Goal: Task Accomplishment & Management: Complete application form

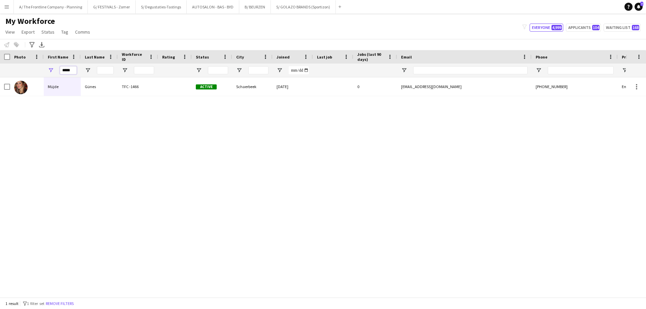
click at [69, 73] on input "*****" at bounding box center [68, 70] width 17 height 8
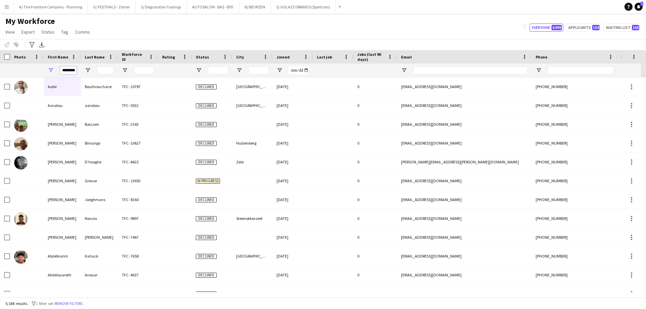
scroll to position [0, 1]
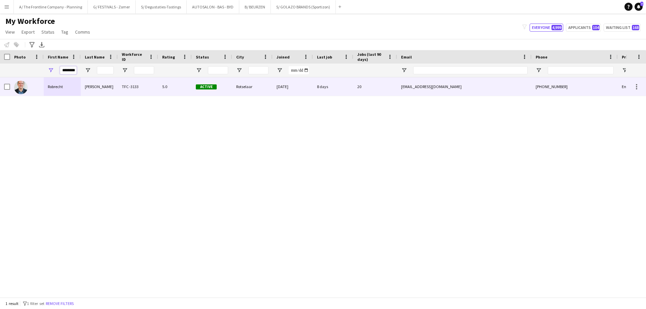
type input "********"
click at [59, 86] on div "Robrecht" at bounding box center [62, 86] width 37 height 19
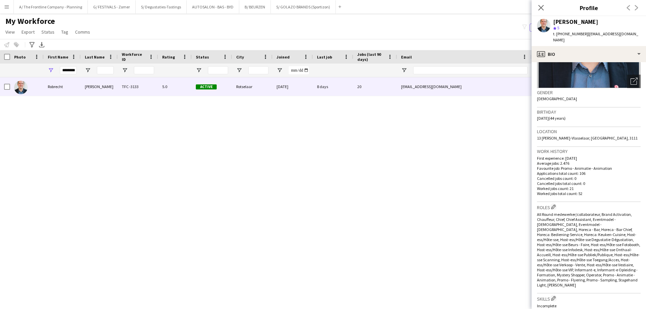
scroll to position [202, 0]
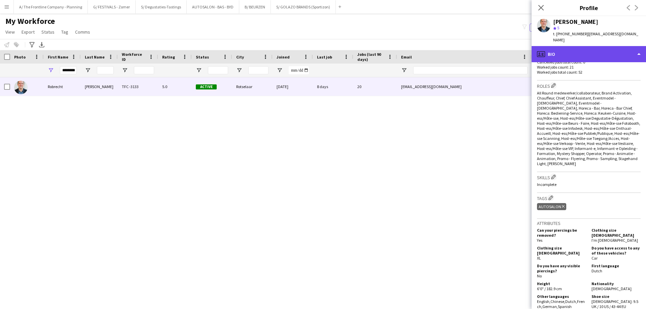
click at [598, 46] on div "profile Bio" at bounding box center [589, 54] width 114 height 16
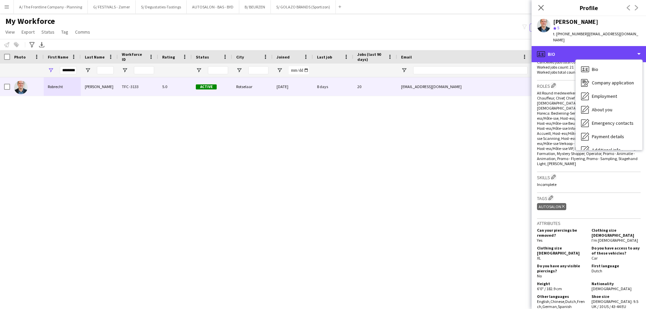
scroll to position [50, 0]
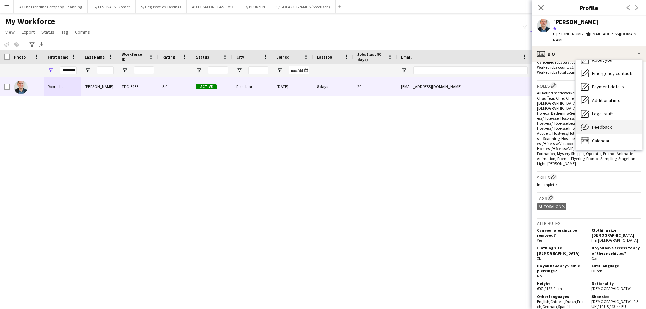
click at [601, 124] on span "Feedback" at bounding box center [602, 127] width 20 height 6
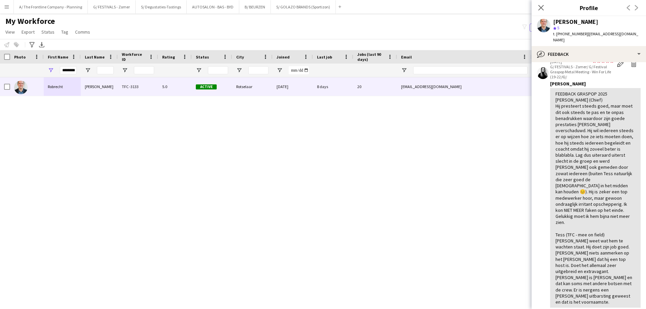
scroll to position [437, 0]
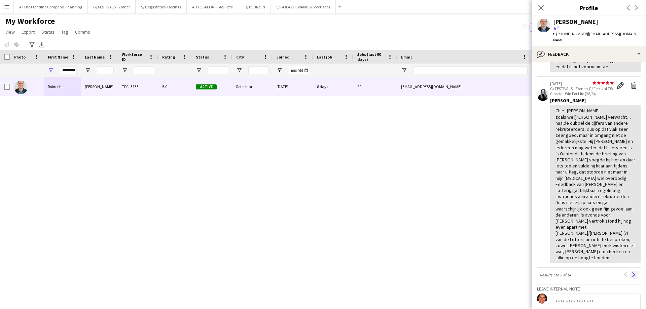
click at [632, 273] on app-icon "Next" at bounding box center [634, 275] width 5 height 5
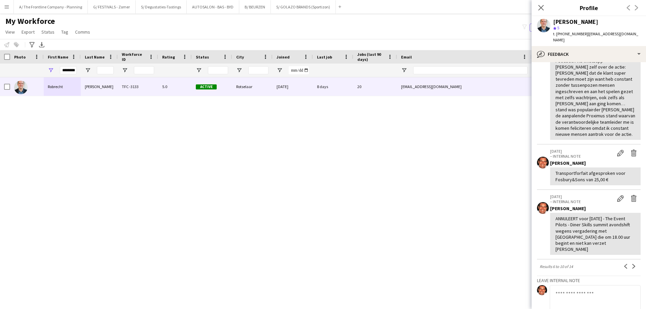
scroll to position [236, 0]
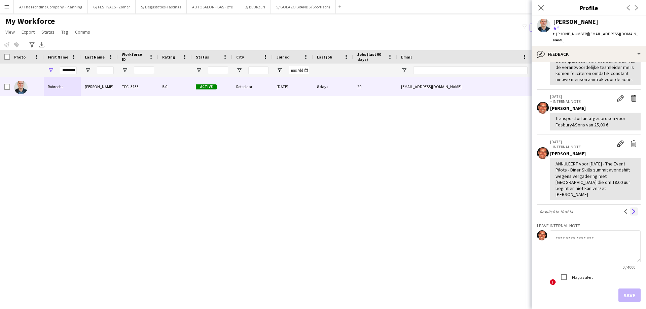
click at [632, 212] on app-icon "Next" at bounding box center [634, 211] width 5 height 5
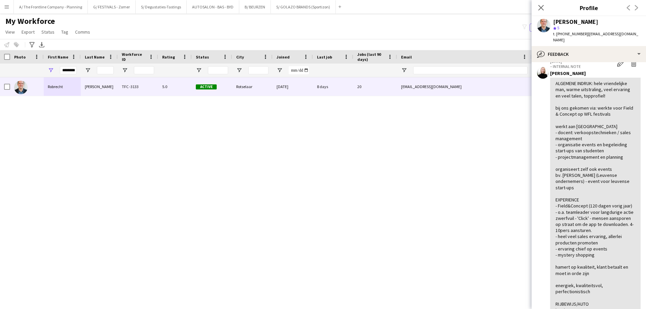
scroll to position [135, 0]
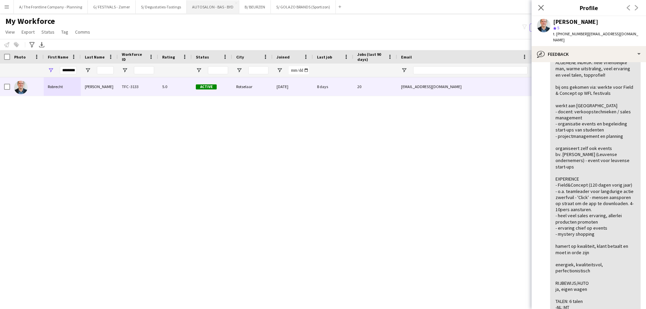
click at [216, 7] on button "AUTOSALON - BAS - BYD Close" at bounding box center [213, 6] width 52 height 13
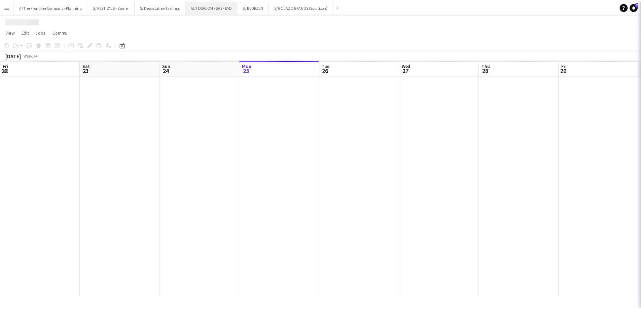
scroll to position [0, 161]
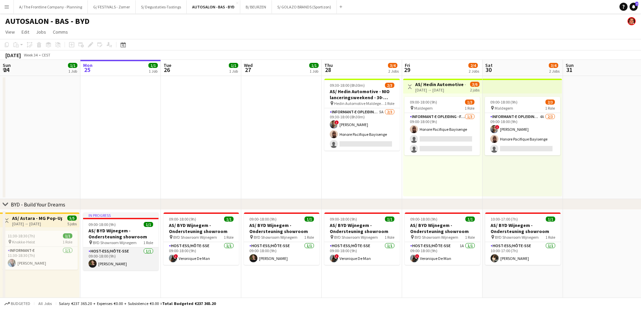
click at [116, 269] on app-card-role "Host-ess/Hôte-sse [DATE] 09:00-18:00 (9h) [PERSON_NAME]" at bounding box center [120, 259] width 75 height 23
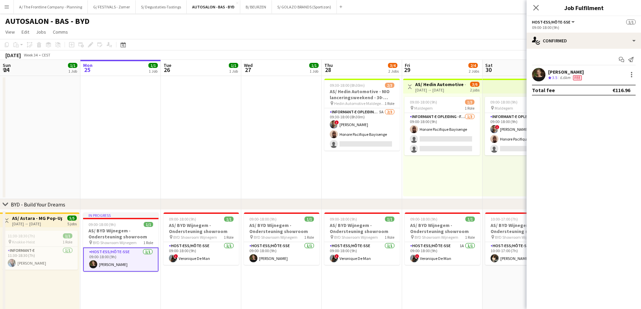
click at [561, 74] on div "[PERSON_NAME]" at bounding box center [566, 72] width 36 height 6
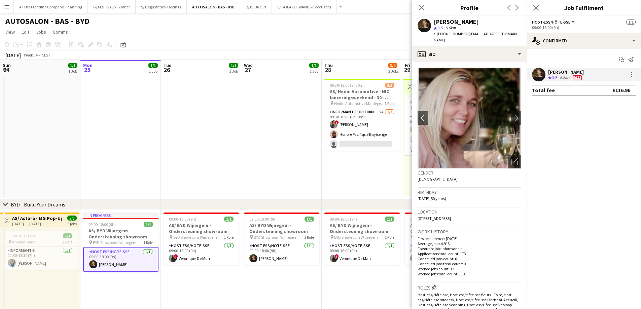
scroll to position [269, 0]
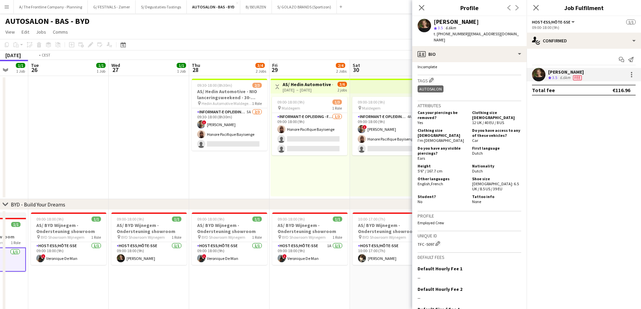
drag, startPoint x: 240, startPoint y: 143, endPoint x: 173, endPoint y: 136, distance: 67.6
click at [173, 136] on app-calendar-viewport "Fri 22 2/2 2 Jobs Sat 23 2/2 2 Jobs Sun 24 1/1 1 Job Mon 25 1/1 1 Job Tue 26 1/…" at bounding box center [320, 245] width 641 height 371
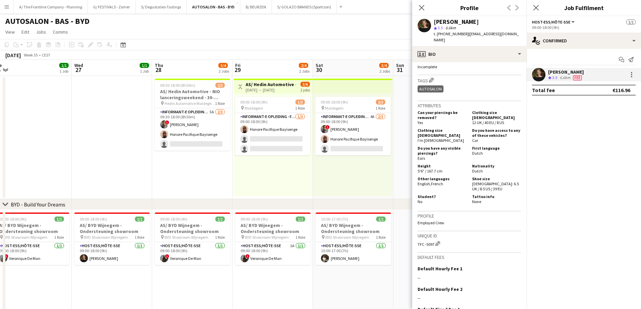
drag, startPoint x: 378, startPoint y: 185, endPoint x: 181, endPoint y: 177, distance: 197.3
click at [181, 177] on app-calendar-viewport "Sat 23 2/2 2 Jobs Sun 24 1/1 1 Job Mon 25 1/1 1 Job Tue 26 1/1 1 Job Wed 27 1/1…" at bounding box center [320, 245] width 641 height 371
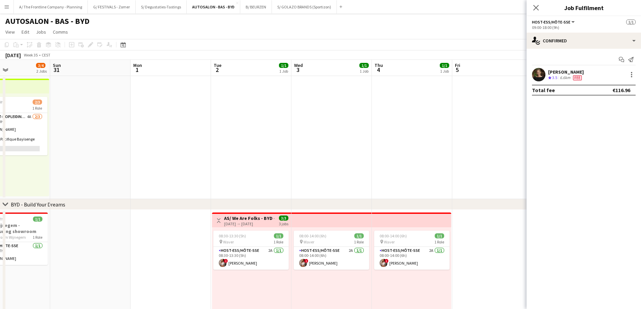
drag, startPoint x: 324, startPoint y: 136, endPoint x: 292, endPoint y: 131, distance: 33.1
click at [292, 131] on app-calendar-viewport "Wed 27 1/1 1 Job Thu 28 3/4 2 Jobs Fri 29 2/4 2 Jobs Sat 30 3/4 2 Jobs Sun 31 M…" at bounding box center [320, 245] width 641 height 371
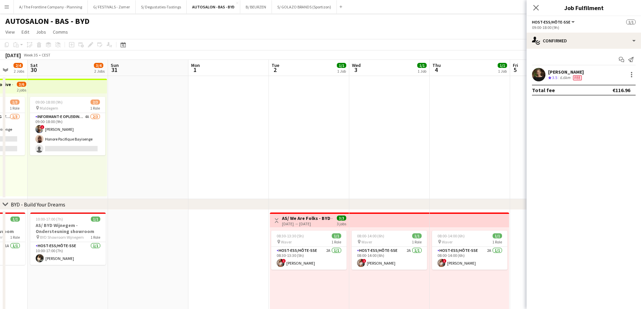
click at [312, 137] on app-date-cell at bounding box center [309, 137] width 80 height 123
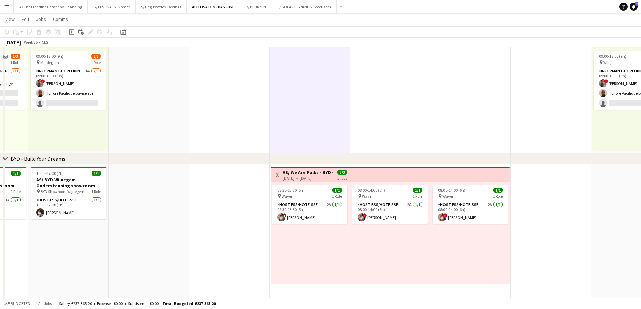
scroll to position [0, 0]
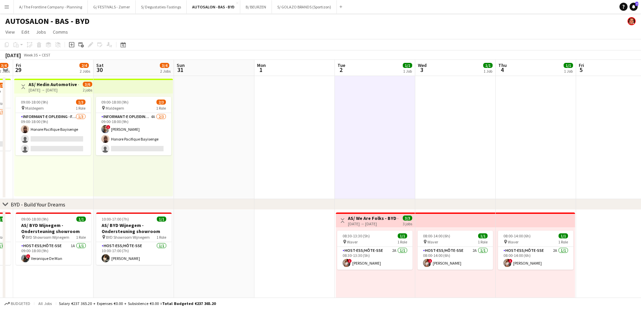
drag, startPoint x: 182, startPoint y: 156, endPoint x: 393, endPoint y: 141, distance: 210.8
click at [393, 141] on app-calendar-viewport "Wed 27 1/1 1 Job Thu 28 3/4 2 Jobs Fri 29 2/4 2 Jobs Sat 30 3/4 2 Jobs Sun 31 M…" at bounding box center [320, 245] width 641 height 371
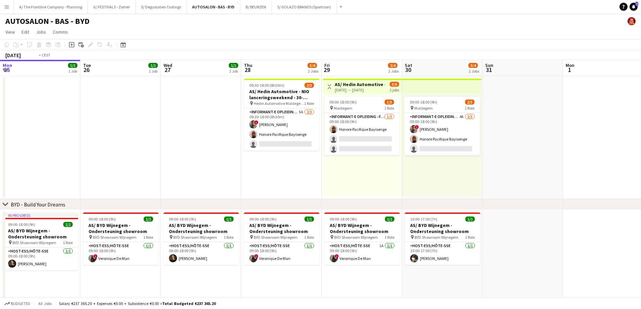
drag, startPoint x: 417, startPoint y: 152, endPoint x: 602, endPoint y: 152, distance: 185.0
click at [602, 152] on app-calendar-viewport "Mon 25 1/1 1 Job Tue 26 1/1 1 Job Wed 27 1/1 1 Job Thu 28 3/4 2 Jobs Fri 29 2/4…" at bounding box center [320, 245] width 641 height 371
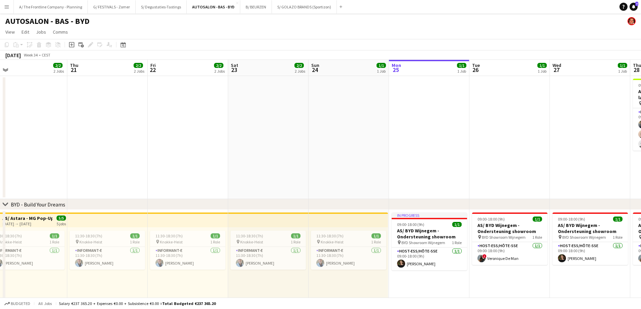
drag, startPoint x: 217, startPoint y: 154, endPoint x: 636, endPoint y: 147, distance: 419.3
click at [641, 147] on html "Menu Boards Boards Boards All jobs Status Workforce Workforce My Workforce Recr…" at bounding box center [320, 221] width 641 height 442
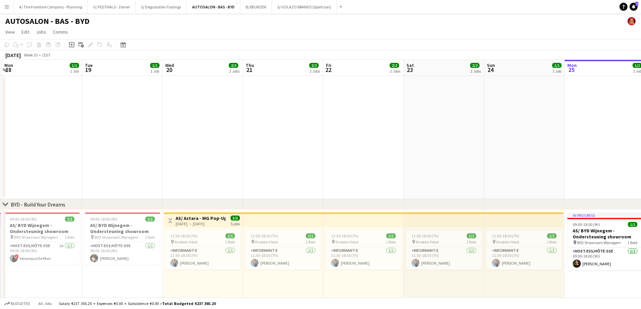
click at [107, 146] on app-date-cell at bounding box center [122, 137] width 80 height 123
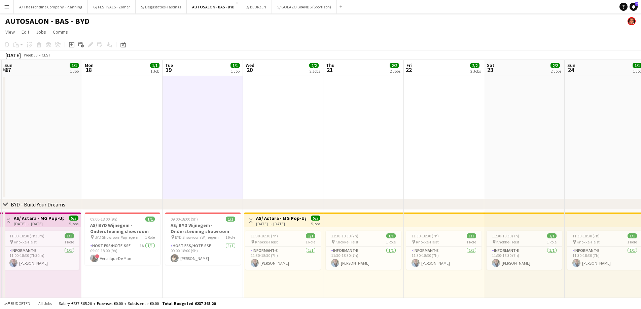
drag, startPoint x: 408, startPoint y: 148, endPoint x: 394, endPoint y: 149, distance: 14.2
click at [451, 148] on app-calendar-viewport "Fri 15 2/2 2 Jobs Sat 16 2/2 2 Jobs Sun 17 1/1 1 Job Mon 18 1/1 1 Job Tue 19 1/…" at bounding box center [320, 245] width 641 height 371
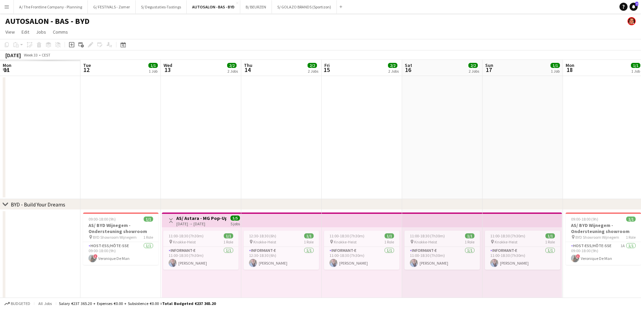
drag, startPoint x: 193, startPoint y: 155, endPoint x: 512, endPoint y: 151, distance: 319.3
click at [512, 151] on app-calendar-viewport "Mon 11 Tue 12 1/1 1 Job Wed 13 2/2 2 Jobs Thu 14 2/2 2 Jobs Fri 15 2/2 2 Jobs S…" at bounding box center [320, 245] width 641 height 371
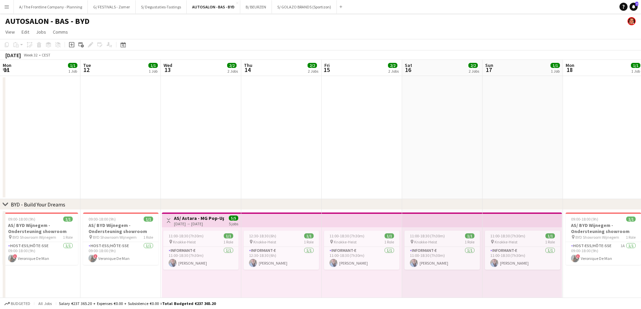
scroll to position [0, 177]
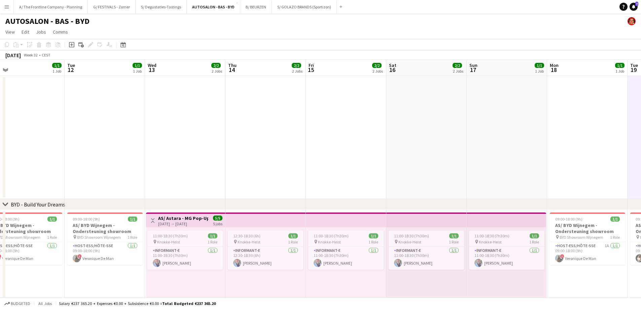
drag, startPoint x: 163, startPoint y: 163, endPoint x: 323, endPoint y: 164, distance: 160.8
click at [323, 164] on app-calendar-viewport "Sat 9 3/3 3 Jobs Sun 10 1/1 1 Job Mon 11 1/1 1 Job Tue 12 1/1 1 Job Wed 13 2/2 …" at bounding box center [320, 273] width 641 height 426
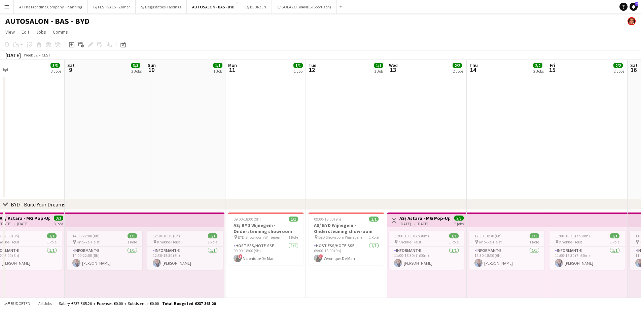
drag, startPoint x: 311, startPoint y: 161, endPoint x: 396, endPoint y: 160, distance: 84.8
click at [376, 161] on app-calendar-viewport "Wed 6 1/1 1 Job Thu 7 1/1 1 Job Fri 8 3/3 3 Jobs Sat 9 3/3 3 Jobs Sun 10 1/1 1 …" at bounding box center [320, 273] width 641 height 426
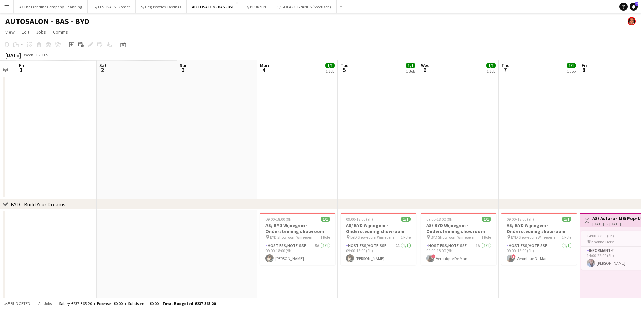
drag, startPoint x: 82, startPoint y: 175, endPoint x: 414, endPoint y: 172, distance: 331.8
click at [420, 168] on app-calendar-viewport "Thu 31 Fri 1 Sat 2 Sun 3 Mon 4 1/1 1 Job Tue 5 1/1 1 Job Wed 6 1/1 1 Job Thu 7 …" at bounding box center [320, 273] width 641 height 426
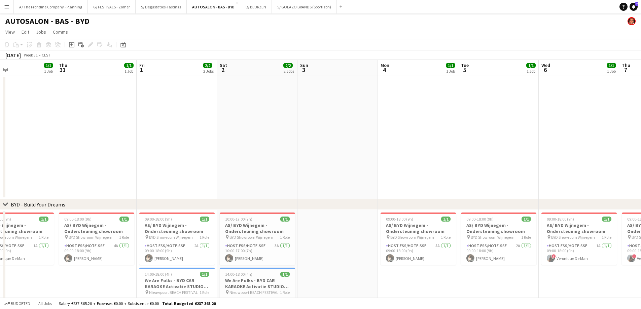
drag, startPoint x: 161, startPoint y: 167, endPoint x: 513, endPoint y: 165, distance: 352.3
click at [513, 165] on app-calendar-viewport "Tue 29 2/2 2 Jobs Wed 30 1/1 1 Job Thu 31 1/1 1 Job Fri 1 2/2 2 Jobs Sat 2 2/2 …" at bounding box center [320, 273] width 641 height 426
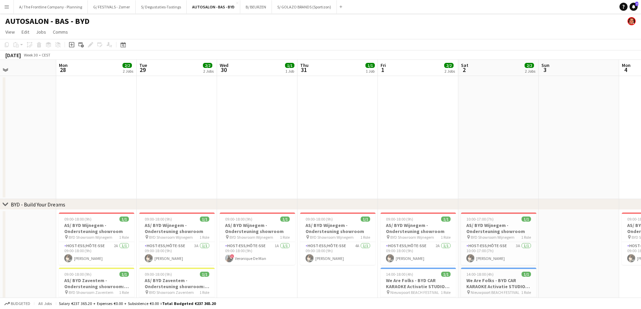
scroll to position [0, 0]
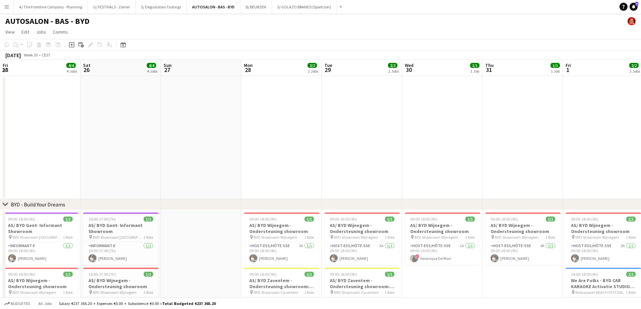
drag, startPoint x: 145, startPoint y: 155, endPoint x: 601, endPoint y: 135, distance: 455.7
click at [621, 130] on app-calendar-viewport "Fri 25 4/4 4 Jobs Sat 26 4/4 4 Jobs Sun 27 Mon 28 2/2 2 Jobs Tue 29 2/2 2 Jobs …" at bounding box center [320, 273] width 641 height 426
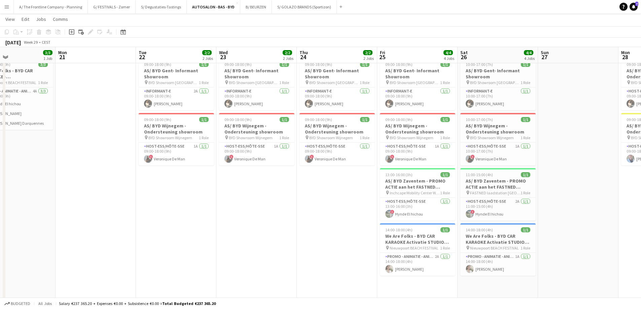
scroll to position [0, 186]
drag, startPoint x: 255, startPoint y: 213, endPoint x: 253, endPoint y: 223, distance: 10.6
click at [253, 223] on app-date-cell "09:00-18:00 (9h) 1/1 AS/ BYD Gent- Informant Showroom pin BYD Showroom [GEOGRAP…" at bounding box center [256, 177] width 80 height 245
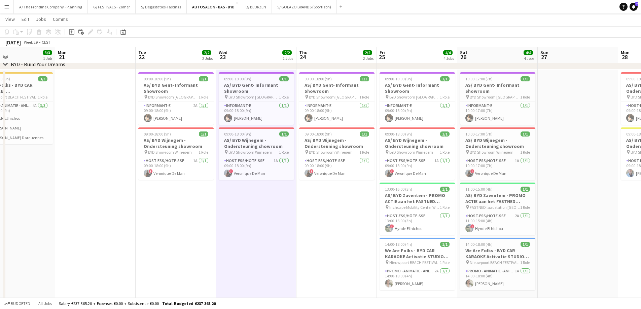
scroll to position [137, 0]
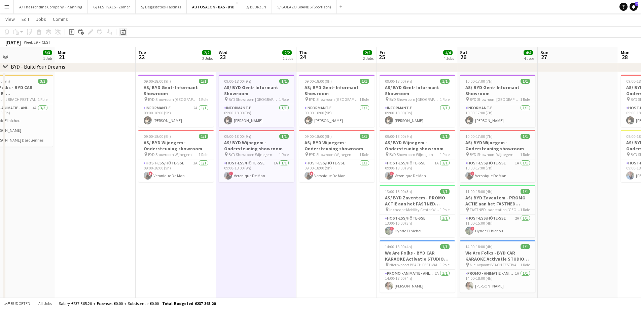
click at [123, 32] on icon "Date picker" at bounding box center [122, 31] width 5 height 5
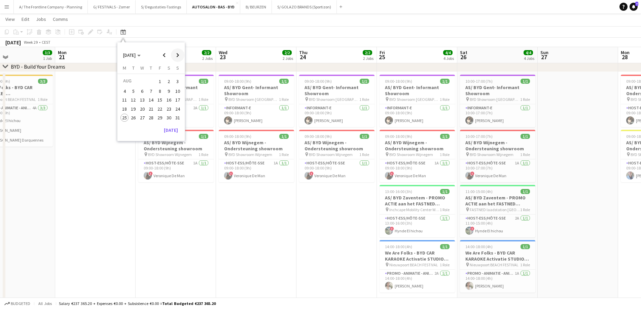
click at [180, 56] on span "Next month" at bounding box center [177, 54] width 13 height 13
click at [153, 105] on span "16" at bounding box center [151, 107] width 8 height 8
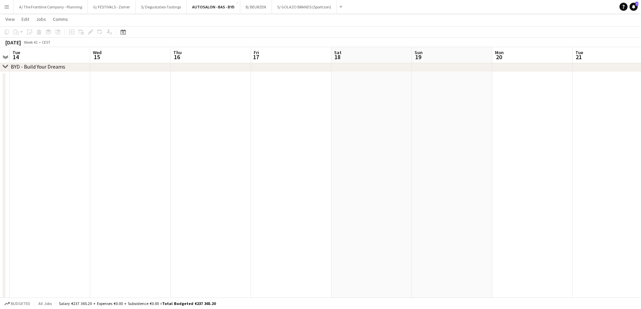
scroll to position [0, 0]
drag, startPoint x: 166, startPoint y: 189, endPoint x: 597, endPoint y: 193, distance: 431.0
click at [641, 192] on html "Menu Boards Boards Boards All jobs Status Workforce Workforce My Workforce Recr…" at bounding box center [320, 111] width 641 height 497
drag, startPoint x: 237, startPoint y: 170, endPoint x: 318, endPoint y: 173, distance: 81.1
click at [576, 181] on app-calendar-viewport "Fri 3 Sat 4 Sun 5 Mon 6 Tue 7 Wed 8 Thu 9 Fri 10 Sat 11 Sun 12 Mon 13 Tue 14 We…" at bounding box center [320, 118] width 641 height 459
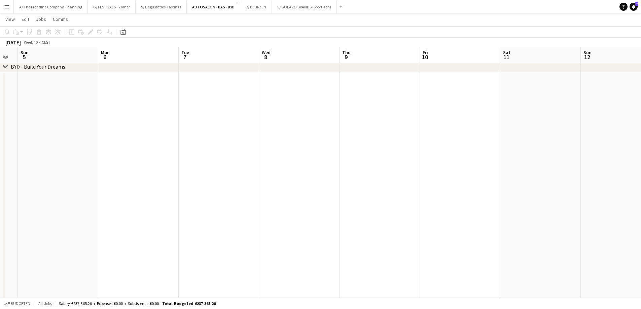
scroll to position [0, 175]
click at [9, 10] on button "Menu" at bounding box center [6, 6] width 13 height 13
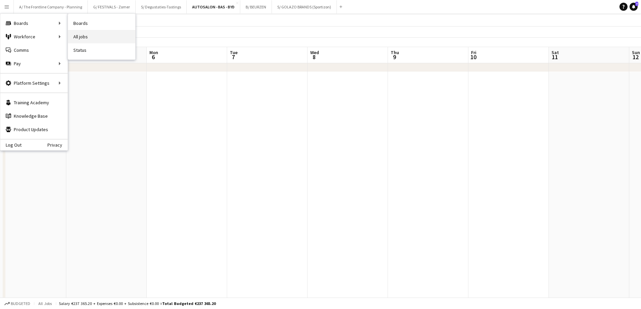
click at [74, 39] on link "All jobs" at bounding box center [101, 36] width 67 height 13
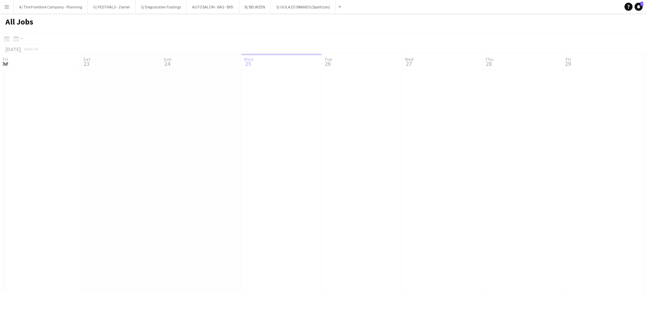
scroll to position [0, 161]
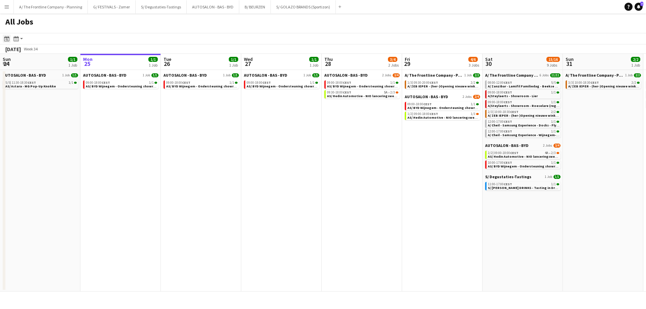
click at [7, 40] on icon at bounding box center [7, 39] width 2 height 2
click at [62, 63] on span "Next month" at bounding box center [61, 61] width 13 height 13
click at [40, 106] on span "10" at bounding box center [43, 105] width 8 height 8
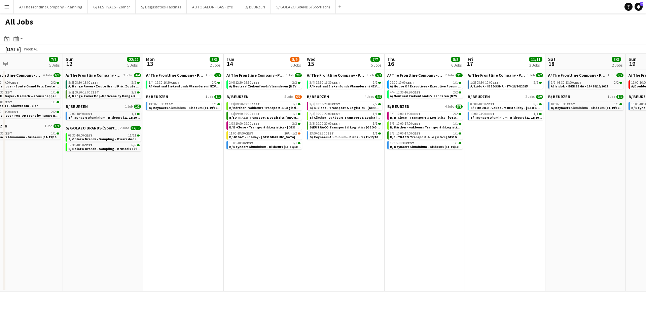
scroll to position [0, 259]
drag, startPoint x: 434, startPoint y: 184, endPoint x: 165, endPoint y: 179, distance: 269.2
click at [165, 179] on app-calendar-viewport "Wed 8 7/8 4 Jobs Thu 9 9/10 5 Jobs Fri 10 4/4 2 Jobs Sat 11 7/7 5 Jobs Sun 12 2…" at bounding box center [323, 173] width 646 height 238
click at [89, 83] on span "08:30-18:00 CEST" at bounding box center [86, 82] width 24 height 3
click at [50, 4] on button "A/ The Frontline Company - Planning Close" at bounding box center [51, 6] width 74 height 13
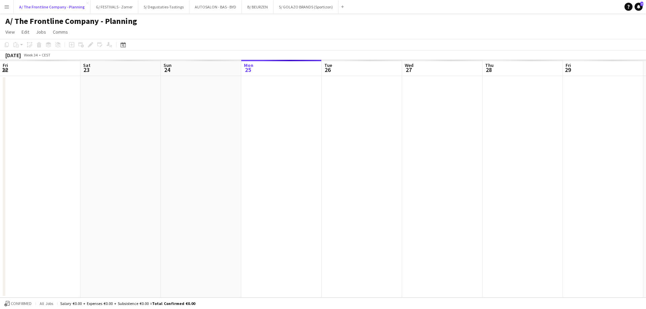
scroll to position [0, 161]
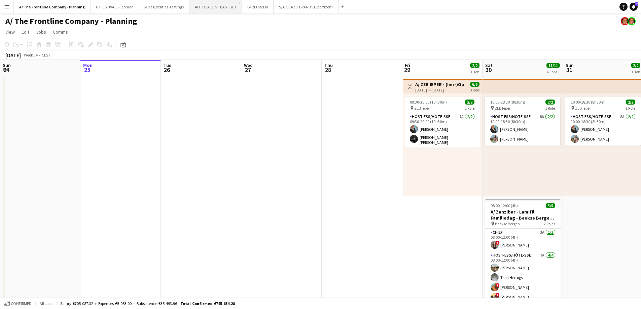
click at [218, 8] on button "AUTOSALON - BAS - BYD Close" at bounding box center [215, 6] width 52 height 13
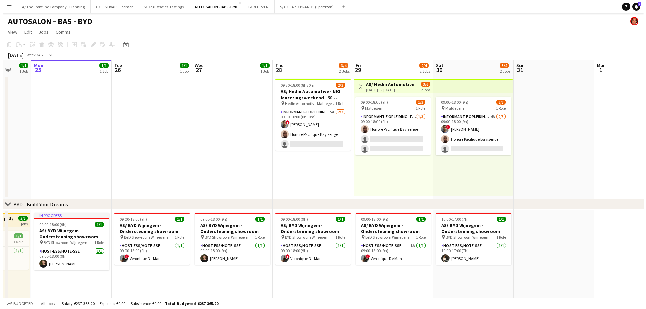
scroll to position [0, 230]
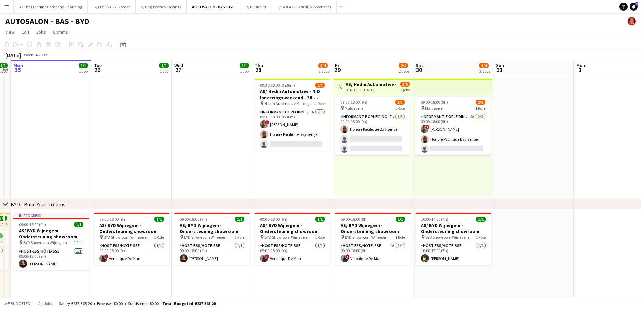
drag, startPoint x: 444, startPoint y: 294, endPoint x: 375, endPoint y: 289, distance: 69.8
click at [375, 289] on app-calendar-viewport "Fri 22 2/2 2 Jobs Sat 23 2/2 2 Jobs Sun 24 1/1 1 Job Mon 25 1/1 1 Job Tue 26 1/…" at bounding box center [320, 245] width 641 height 371
click at [213, 8] on button "AUTOSALON - BAS - BYD Close" at bounding box center [213, 6] width 53 height 13
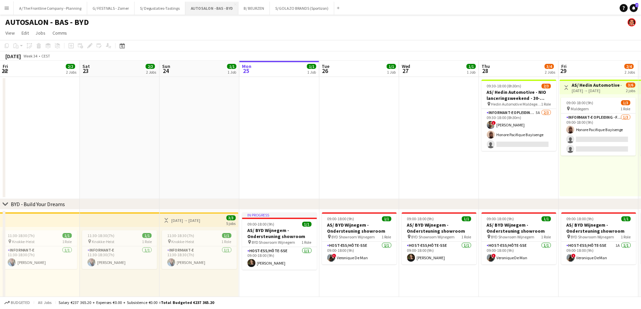
scroll to position [0, 161]
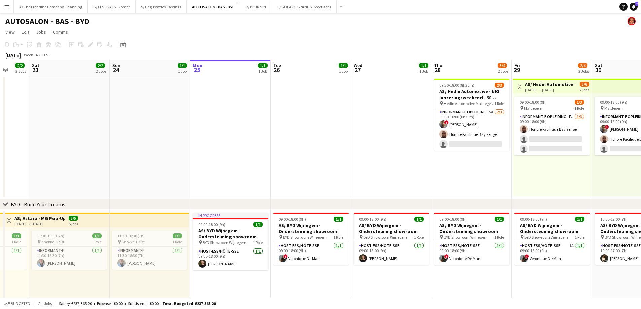
drag, startPoint x: 186, startPoint y: 127, endPoint x: 412, endPoint y: 114, distance: 226.1
click at [412, 114] on app-calendar-viewport "Thu 21 2/2 2 Jobs Fri 22 2/2 2 Jobs Sat 23 2/2 2 Jobs Sun 24 1/1 1 Job Mon 25 1…" at bounding box center [320, 245] width 641 height 371
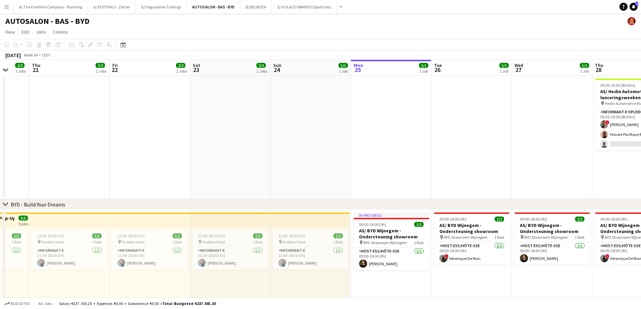
scroll to position [0, 0]
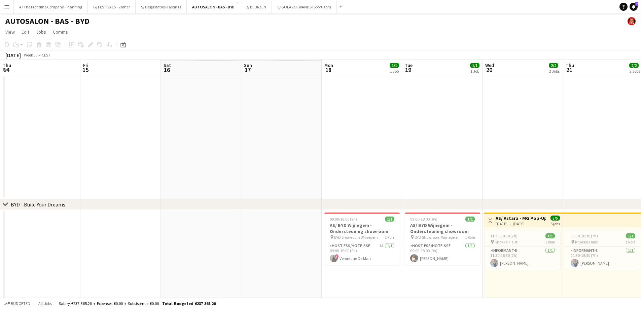
drag, startPoint x: 391, startPoint y: 161, endPoint x: 489, endPoint y: 153, distance: 97.6
click at [489, 153] on app-calendar-viewport "Thu 14 Fri 15 Sat 16 Sun 17 Mon 18 1/1 1 Job Tue 19 1/1 1 Job Wed 20 2/2 2 Jobs…" at bounding box center [320, 245] width 641 height 371
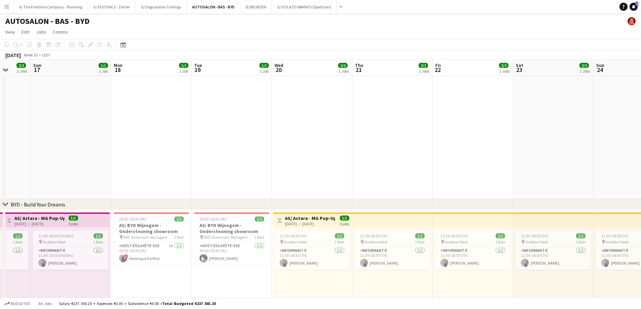
drag, startPoint x: 214, startPoint y: 146, endPoint x: 379, endPoint y: 144, distance: 164.9
click at [379, 144] on app-calendar-viewport "Thu 14 2/2 2 Jobs Fri 15 2/2 2 Jobs Sat 16 2/2 2 Jobs Sun 17 1/1 1 Job Mon 18 1…" at bounding box center [320, 245] width 641 height 371
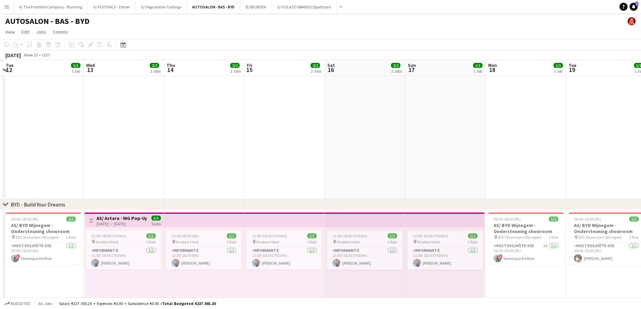
drag, startPoint x: 145, startPoint y: 164, endPoint x: 299, endPoint y: 160, distance: 153.8
click at [460, 148] on app-calendar-viewport "Sun 10 Mon 11 Tue 12 1/1 1 Job Wed 13 2/2 2 Jobs Thu 14 2/2 2 Jobs Fri 15 2/2 2…" at bounding box center [320, 245] width 641 height 371
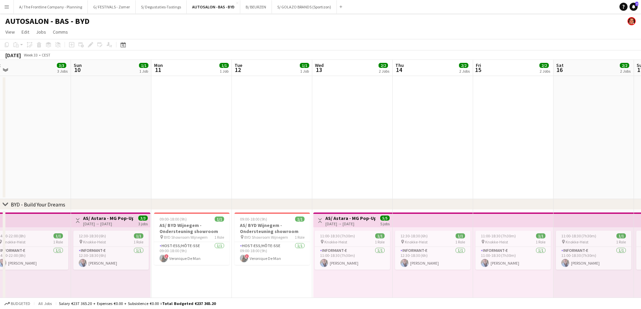
drag, startPoint x: 214, startPoint y: 160, endPoint x: 344, endPoint y: 153, distance: 130.4
click at [340, 153] on app-calendar-viewport "Fri 8 3/3 3 Jobs Sat 9 3/3 3 Jobs Sun 10 1/1 1 Job Mon 11 1/1 1 Job Tue 12 1/1 …" at bounding box center [320, 273] width 641 height 426
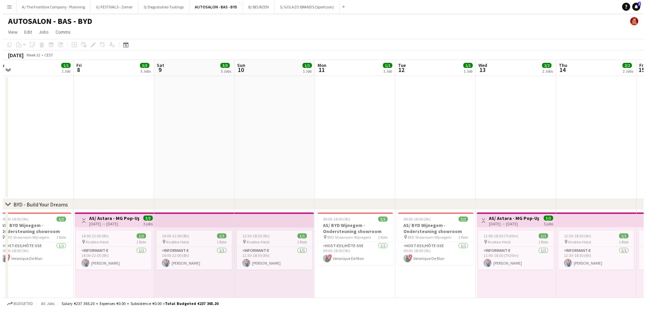
scroll to position [0, 168]
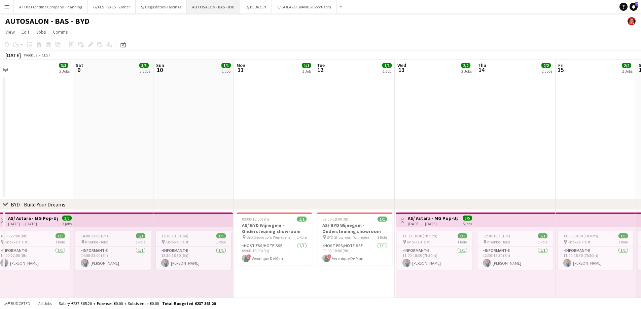
click at [215, 7] on button "AUTOSALON - BAS - BYD Close" at bounding box center [213, 6] width 53 height 13
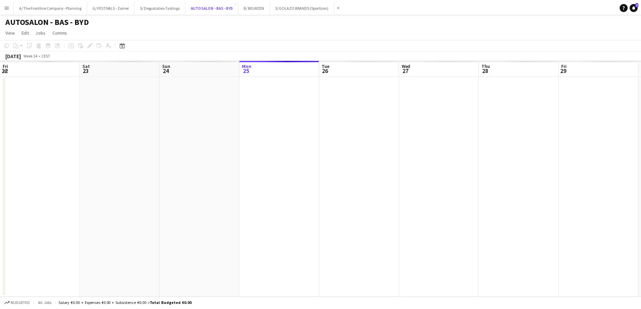
scroll to position [0, 161]
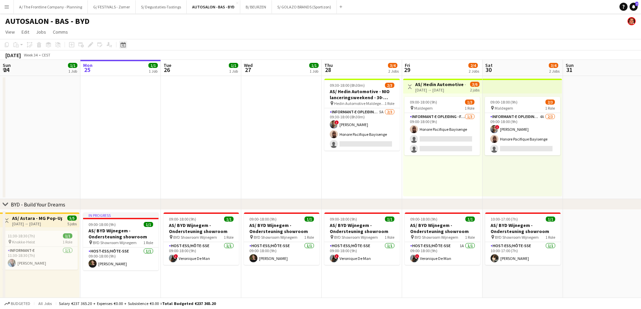
click at [126, 45] on div "Date picker" at bounding box center [123, 45] width 8 height 8
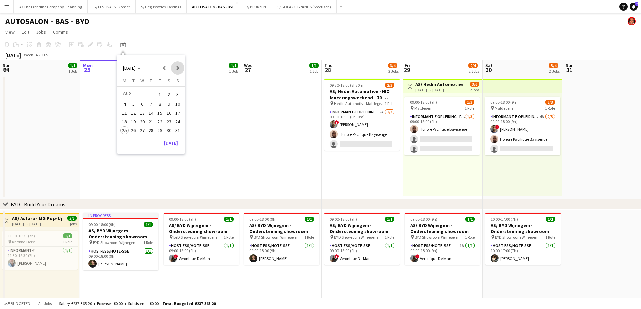
click at [180, 71] on span "Next month" at bounding box center [177, 67] width 13 height 13
click at [165, 69] on span "Previous month" at bounding box center [163, 67] width 13 height 13
click at [149, 115] on span "9" at bounding box center [151, 111] width 8 height 8
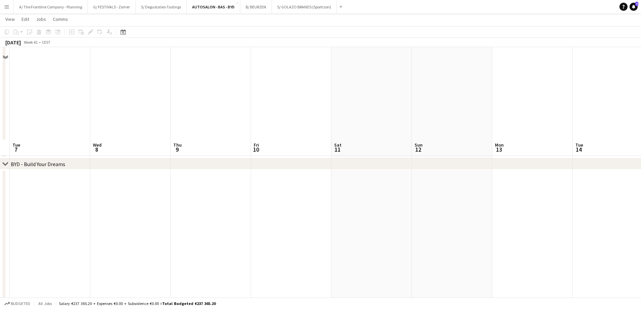
scroll to position [0, 0]
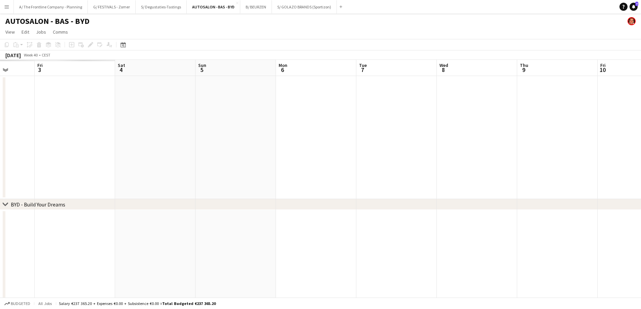
drag, startPoint x: 134, startPoint y: 172, endPoint x: 495, endPoint y: 133, distance: 363.4
click at [495, 133] on app-calendar-viewport "Thu 2 Fri 3 Sat 4 Sun 5 Mon 6 Tue 7 Wed 8 Thu 9 Fri 10 Sat 11 Sun 12 Mon 13 Tue…" at bounding box center [320, 245] width 641 height 371
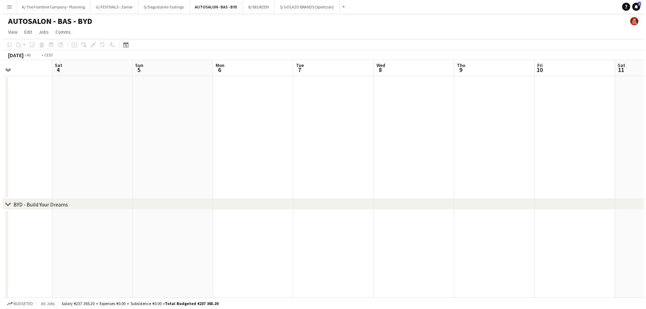
scroll to position [0, 202]
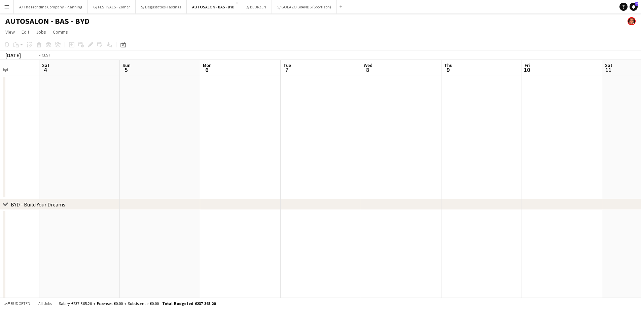
drag, startPoint x: 414, startPoint y: 127, endPoint x: 156, endPoint y: 119, distance: 258.2
click at [156, 119] on app-calendar-viewport "Wed 1 Thu 2 Fri 3 Sat 4 Sun 5 Mon 6 Tue 7 Wed 8 Thu 9 Fri 10 Sat 11 Sun 12 Mon …" at bounding box center [320, 245] width 641 height 371
click at [49, 9] on button "A/ The Frontline Company - Planning Close" at bounding box center [51, 6] width 74 height 13
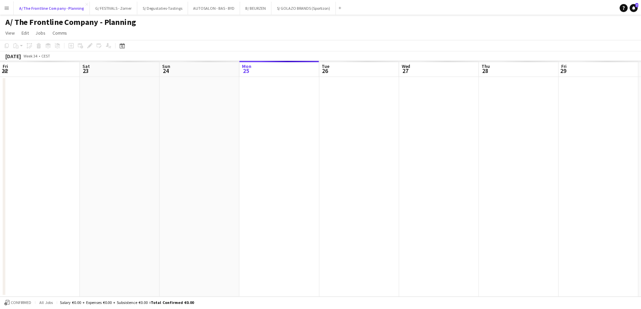
scroll to position [0, 161]
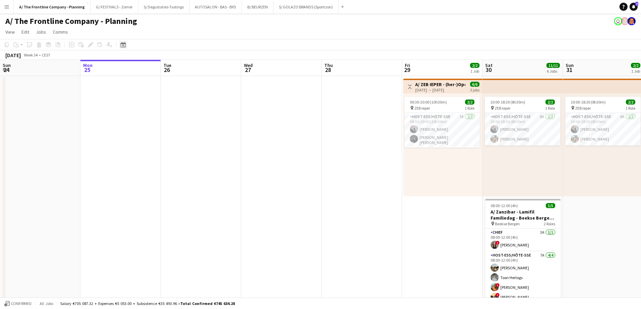
click at [127, 44] on div "Date picker" at bounding box center [123, 45] width 8 height 8
click at [177, 68] on span "Next month" at bounding box center [177, 67] width 13 height 13
click at [149, 114] on span "9" at bounding box center [151, 111] width 8 height 8
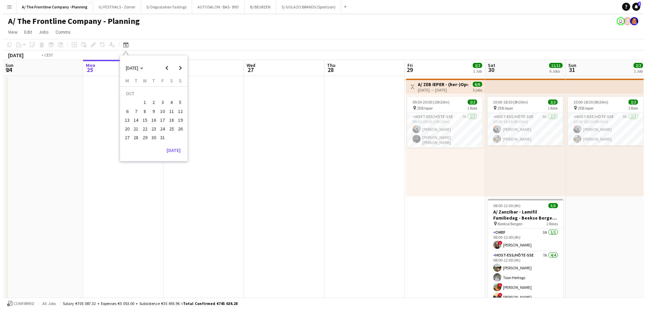
scroll to position [0, 231]
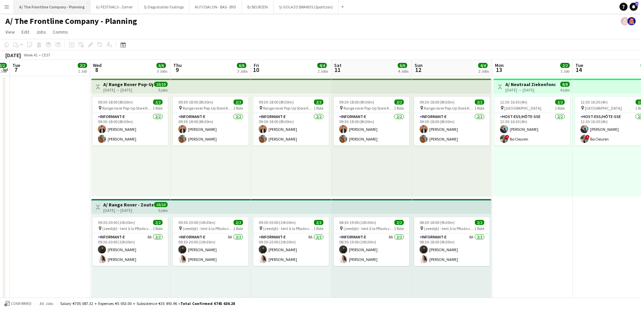
click at [47, 10] on button "A/ The Frontline Company - Planning Close" at bounding box center [52, 6] width 77 height 13
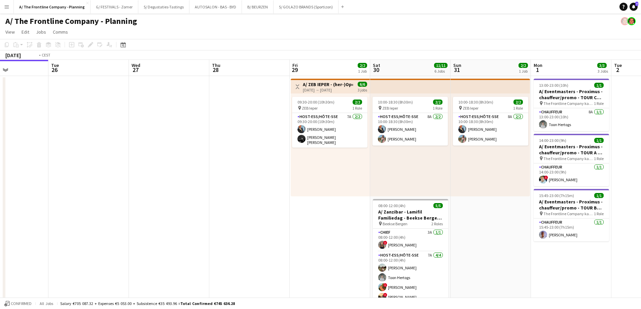
scroll to position [0, 234]
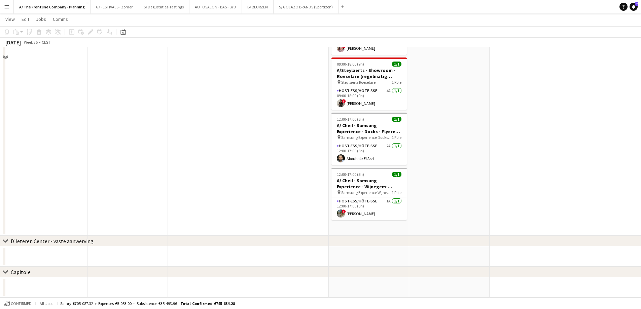
scroll to position [63, 0]
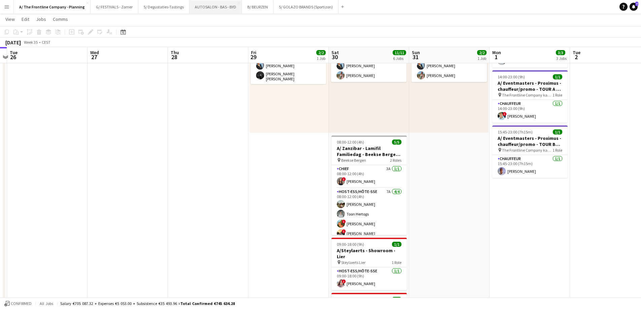
click at [213, 13] on button "AUTOSALON - BAS - BYD Close" at bounding box center [215, 6] width 52 height 13
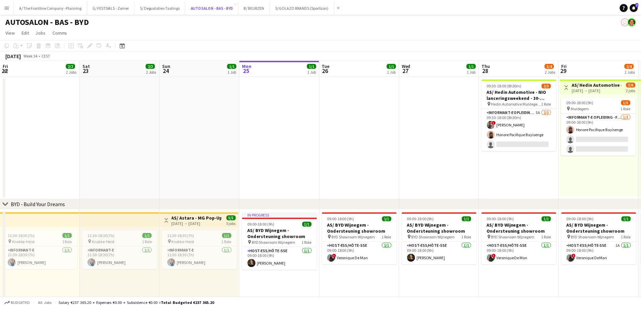
scroll to position [0, 161]
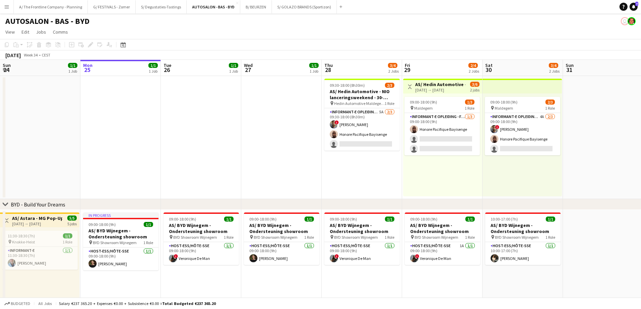
click at [236, 109] on app-date-cell at bounding box center [201, 137] width 80 height 123
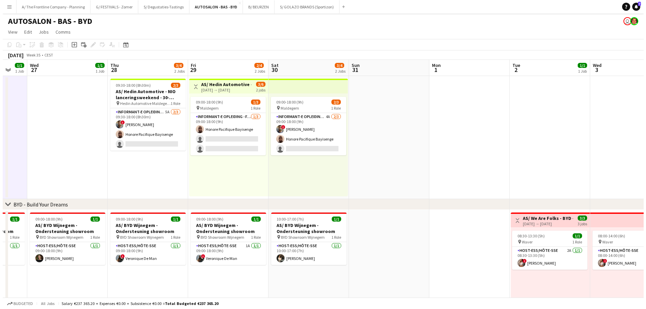
scroll to position [0, 218]
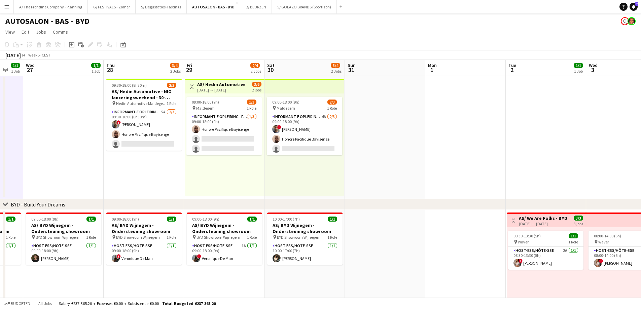
drag, startPoint x: 331, startPoint y: 169, endPoint x: 232, endPoint y: 158, distance: 99.8
click at [232, 158] on app-calendar-viewport "Sun 24 1/1 1 Job Mon 25 1/1 1 Job Tue 26 1/1 1 Job Wed 27 1/1 1 Job Thu 28 3/4 …" at bounding box center [320, 245] width 641 height 371
click at [51, 4] on button "A/ The Frontline Company - Planning Close" at bounding box center [51, 6] width 74 height 13
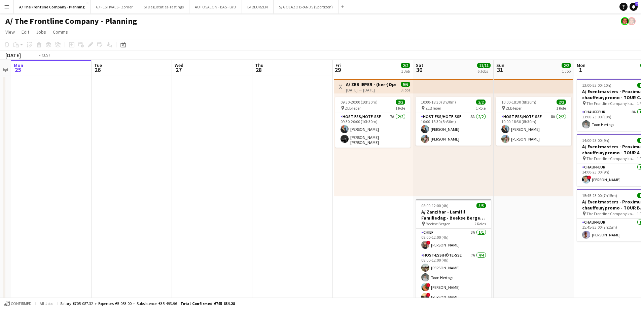
scroll to position [0, 211]
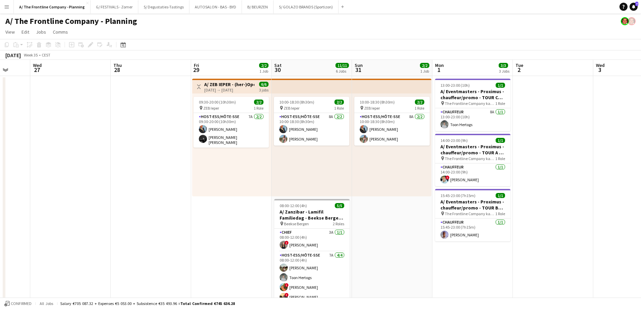
drag, startPoint x: 271, startPoint y: 160, endPoint x: 60, endPoint y: 128, distance: 213.5
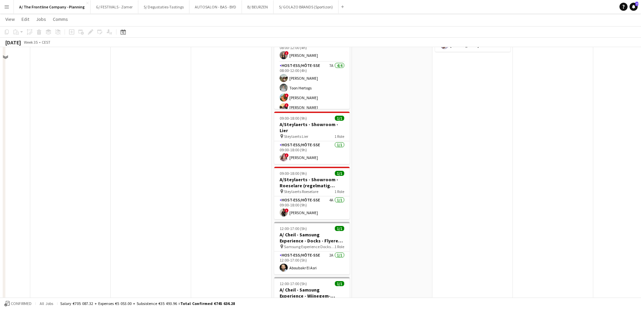
scroll to position [269, 0]
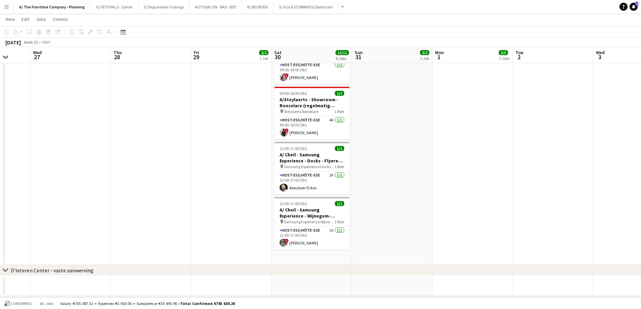
click at [316, 253] on app-date-cell "10:00-18:30 (8h30m) 2/2 pin ZEB Ieper 1 Role Host-ess/Hôte-sse 8A [DATE] 10:00-…" at bounding box center [312, 35] width 80 height 459
click at [71, 33] on icon "Add job" at bounding box center [71, 31] width 5 height 5
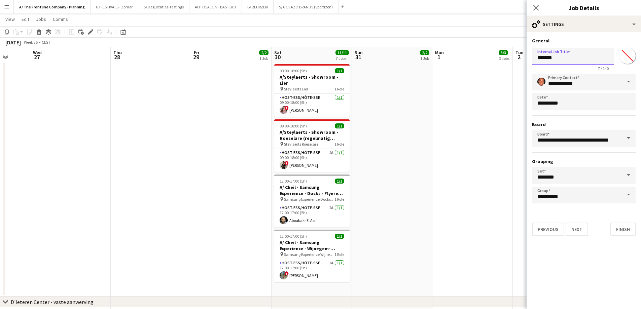
drag, startPoint x: 568, startPoint y: 60, endPoint x: 526, endPoint y: 55, distance: 41.7
click at [526, 55] on body "Menu Boards Boards Boards All jobs Status Workforce Workforce My Workforce Recr…" at bounding box center [320, 50] width 641 height 639
type input "**********"
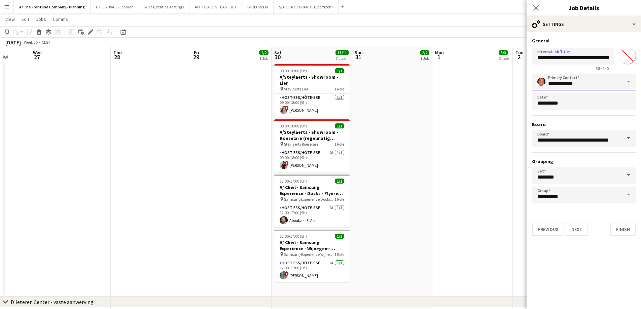
click at [582, 81] on input "**********" at bounding box center [584, 82] width 104 height 17
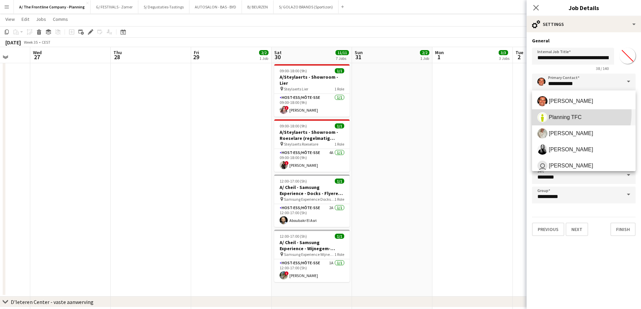
click at [560, 113] on span "Planning TFC" at bounding box center [583, 117] width 93 height 10
type input "**********"
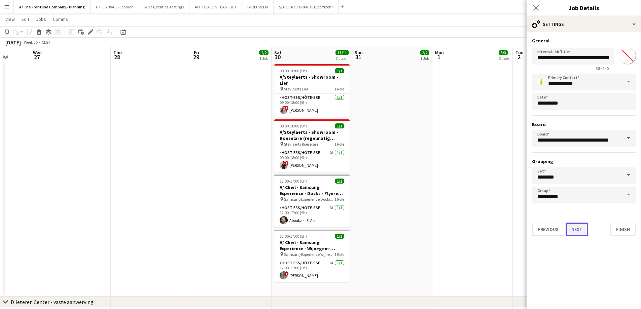
click at [576, 225] on button "Next" at bounding box center [577, 229] width 23 height 13
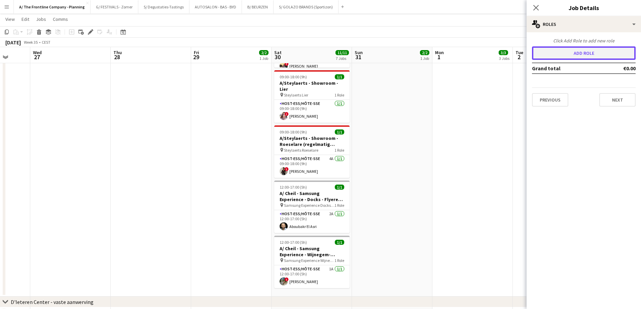
click at [580, 51] on button "Add role" at bounding box center [584, 52] width 104 height 13
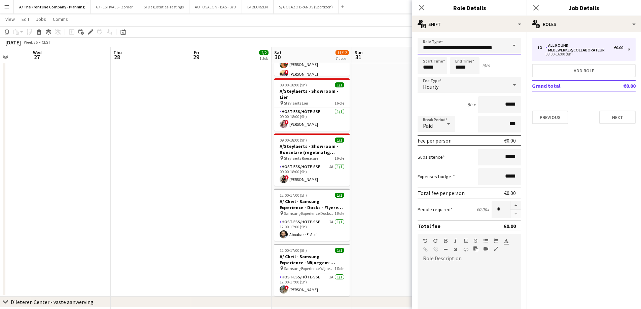
click at [446, 45] on input "**********" at bounding box center [470, 46] width 104 height 17
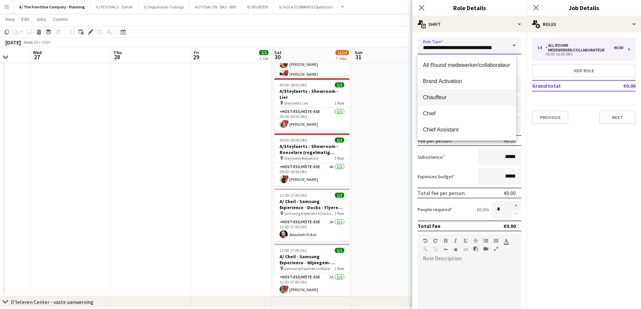
scroll to position [168, 0]
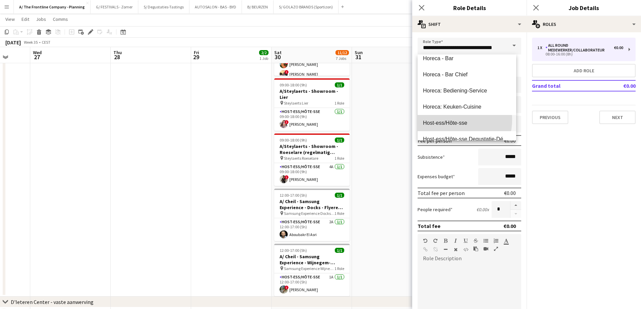
click at [447, 120] on span "Host-ess/Hôte-sse" at bounding box center [467, 123] width 88 height 6
type input "**********"
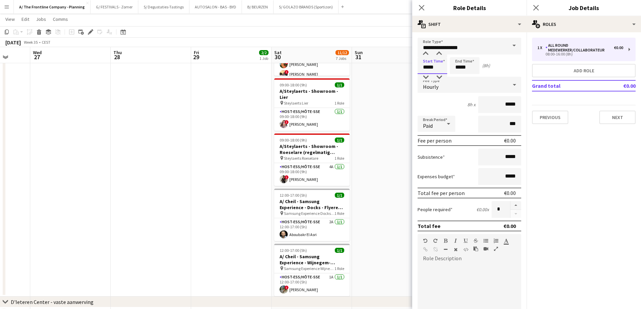
click at [424, 69] on input "*****" at bounding box center [433, 65] width 30 height 17
click at [426, 53] on div at bounding box center [425, 53] width 13 height 7
type input "*****"
click at [426, 53] on div at bounding box center [425, 53] width 13 height 7
click at [459, 68] on input "*****" at bounding box center [465, 65] width 30 height 17
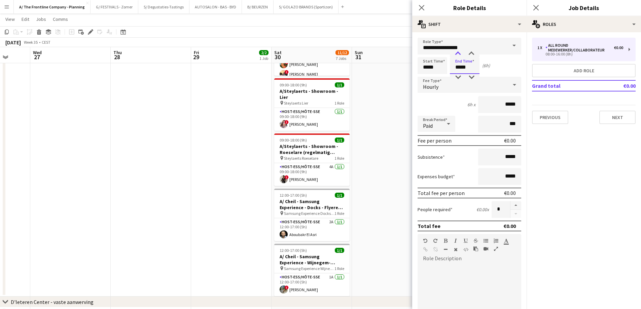
type input "*****"
click at [457, 51] on div at bounding box center [457, 53] width 13 height 7
click at [442, 127] on div at bounding box center [448, 123] width 13 height 13
click at [437, 160] on span "Unpaid" at bounding box center [436, 159] width 27 height 6
drag, startPoint x: 495, startPoint y: 123, endPoint x: 526, endPoint y: 121, distance: 30.7
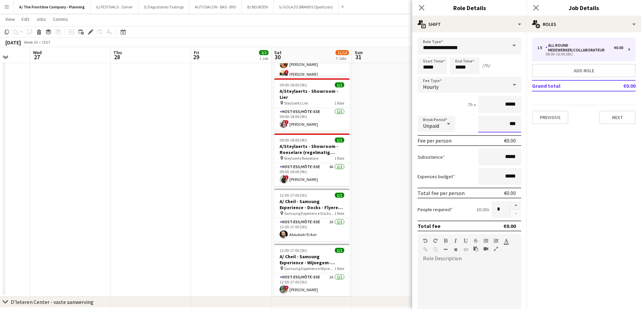
click at [526, 121] on mat-expansion-panel "**********" at bounding box center [469, 170] width 114 height 277
type input "****"
click at [470, 271] on div at bounding box center [470, 304] width 104 height 81
click at [487, 267] on div "**********" at bounding box center [467, 304] width 99 height 81
click at [478, 267] on div "**********" at bounding box center [467, 304] width 99 height 81
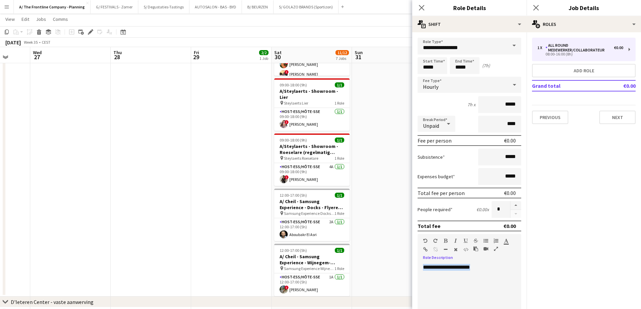
drag, startPoint x: 492, startPoint y: 271, endPoint x: 393, endPoint y: 263, distance: 99.5
click at [393, 263] on body "Menu Boards Boards Boards All jobs Status Workforce Workforce My Workforce Recr…" at bounding box center [320, 50] width 641 height 639
click at [433, 274] on div "**********" at bounding box center [467, 304] width 99 height 81
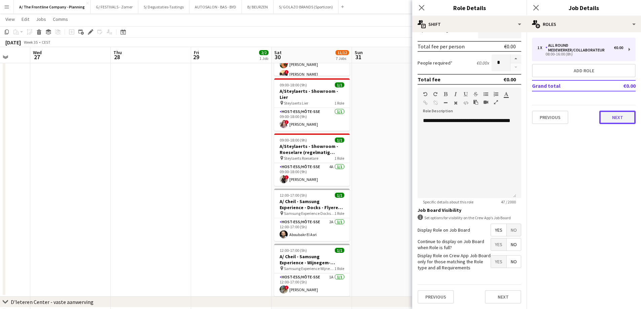
drag, startPoint x: 617, startPoint y: 114, endPoint x: 609, endPoint y: 90, distance: 25.8
click at [616, 114] on button "Next" at bounding box center [617, 117] width 36 height 13
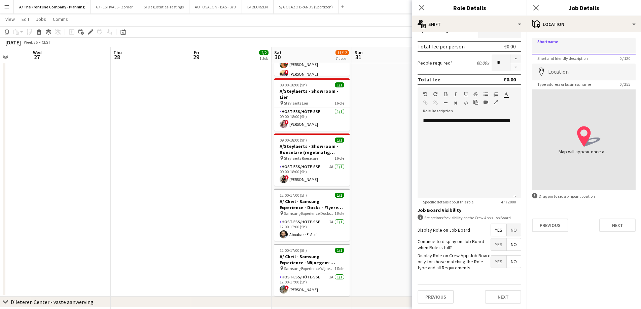
click at [569, 47] on input "Shortname" at bounding box center [584, 46] width 104 height 17
click at [559, 77] on input "Location" at bounding box center [584, 72] width 104 height 17
paste input "**********"
type input "**********"
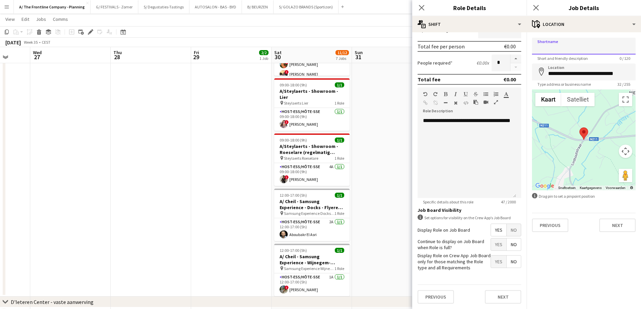
click at [563, 47] on input "Shortname" at bounding box center [584, 46] width 104 height 17
type input "*"
type input "**********"
click at [616, 227] on button "Next" at bounding box center [617, 225] width 36 height 13
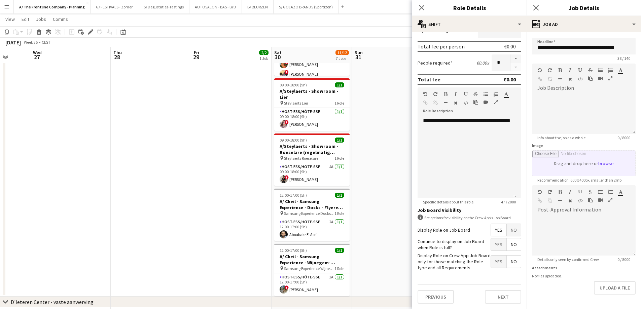
click at [573, 168] on input "Image" at bounding box center [583, 163] width 103 height 25
type input "**********"
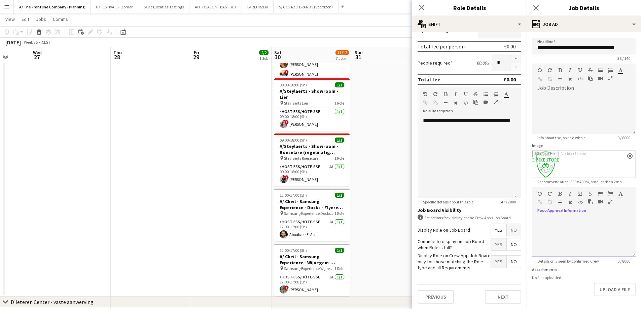
click at [579, 225] on div at bounding box center [584, 237] width 104 height 40
drag, startPoint x: 555, startPoint y: 230, endPoint x: 569, endPoint y: 228, distance: 14.3
click at [559, 230] on div at bounding box center [584, 237] width 104 height 40
click at [612, 199] on button "button" at bounding box center [610, 201] width 5 height 5
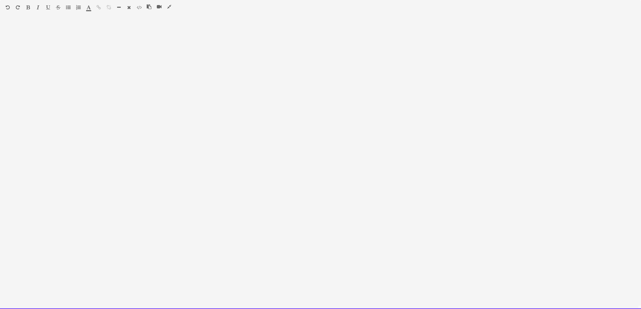
paste div
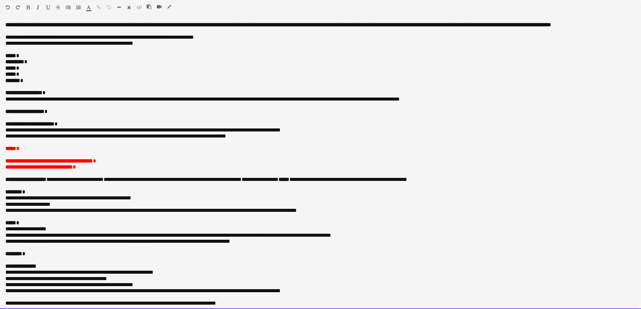
scroll to position [23, 0]
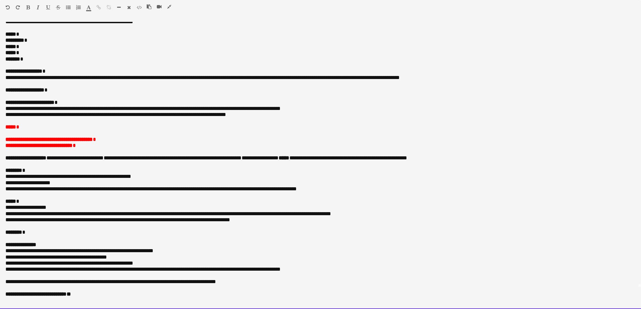
click at [46, 37] on p "***** *" at bounding box center [317, 34] width 625 height 6
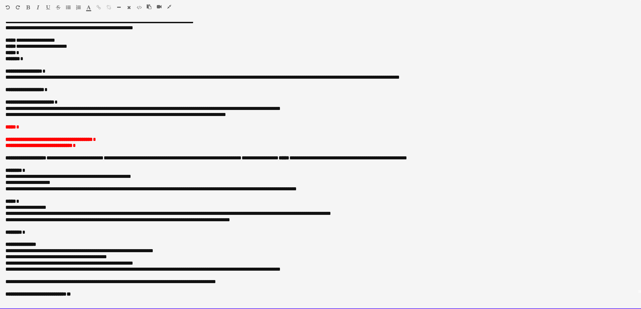
click at [34, 53] on p "***** *" at bounding box center [317, 53] width 625 height 6
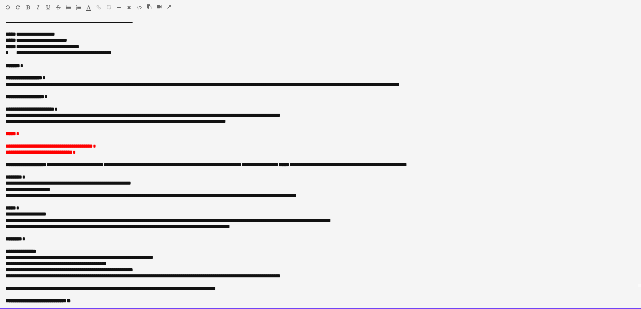
scroll to position [23, 0]
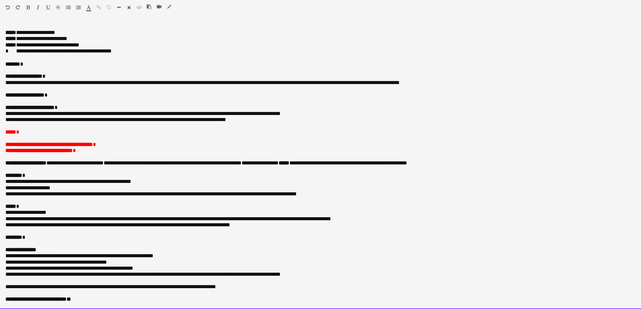
click at [17, 54] on p "**********" at bounding box center [317, 51] width 625 height 6
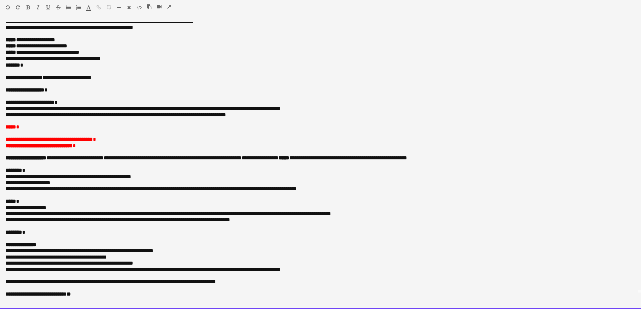
scroll to position [22, 0]
click at [71, 92] on p "**********" at bounding box center [317, 90] width 625 height 6
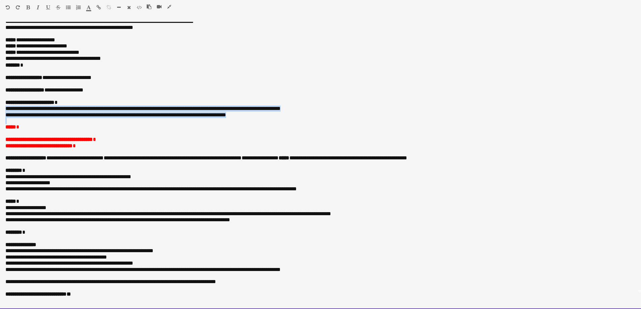
drag, startPoint x: 287, startPoint y: 119, endPoint x: -2, endPoint y: 109, distance: 289.5
click at [0, 109] on html "Menu Boards Boards Boards All jobs Status Workforce Workforce My Workforce Recr…" at bounding box center [320, 178] width 641 height 894
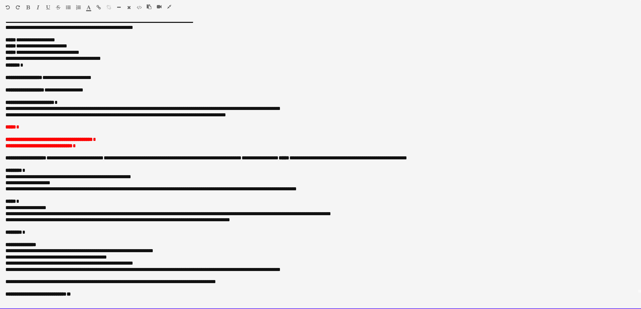
scroll to position [10, 0]
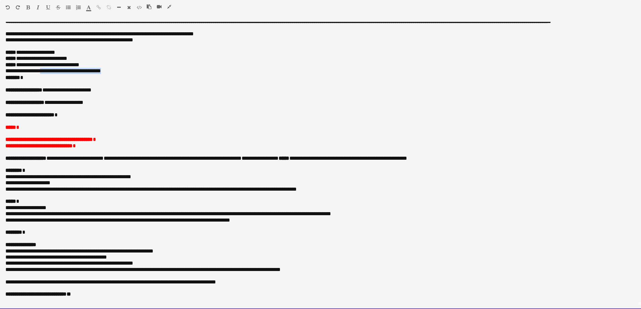
drag, startPoint x: 47, startPoint y: 70, endPoint x: 118, endPoint y: 70, distance: 70.3
click at [118, 70] on p "**********" at bounding box center [317, 71] width 625 height 6
click at [114, 71] on p "**********" at bounding box center [317, 71] width 625 height 6
drag, startPoint x: 117, startPoint y: 72, endPoint x: 74, endPoint y: 72, distance: 42.4
click at [74, 72] on p "**********" at bounding box center [317, 71] width 625 height 6
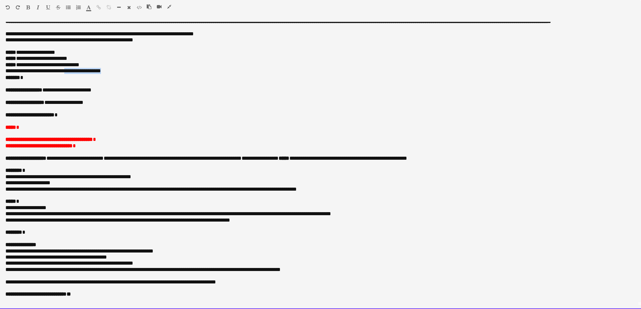
click at [97, 74] on p "**********" at bounding box center [317, 71] width 625 height 6
drag, startPoint x: 43, startPoint y: 71, endPoint x: 123, endPoint y: 72, distance: 80.4
click at [123, 72] on p "**********" at bounding box center [317, 71] width 625 height 6
copy p "**********"
click at [81, 113] on p "**********" at bounding box center [317, 115] width 625 height 6
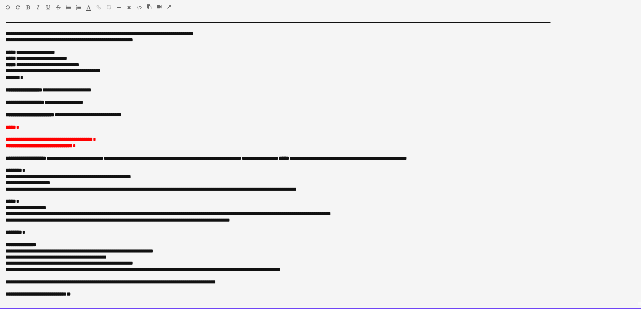
click at [16, 125] on span "*****" at bounding box center [10, 127] width 11 height 5
click at [43, 131] on p at bounding box center [320, 134] width 630 height 6
click at [45, 127] on p "***** *" at bounding box center [320, 127] width 630 height 6
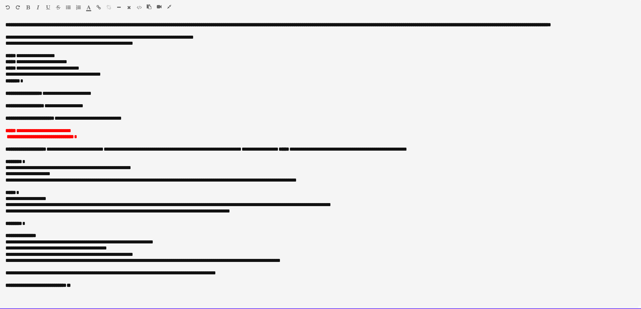
scroll to position [0, 0]
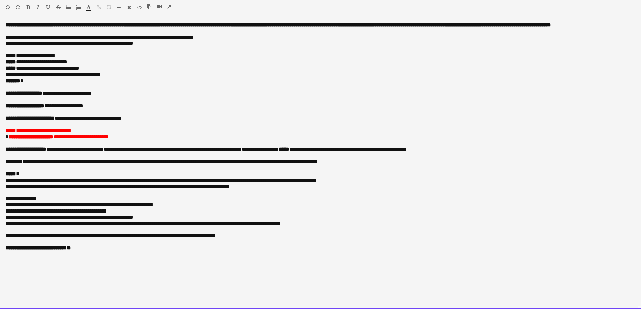
drag, startPoint x: 171, startPoint y: 70, endPoint x: 173, endPoint y: 65, distance: 5.6
click at [171, 70] on p "**********" at bounding box center [320, 68] width 630 height 6
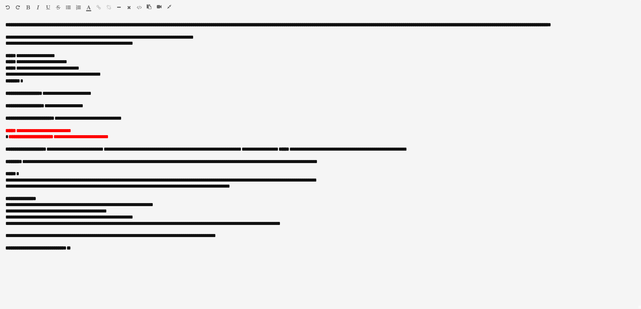
click at [168, 8] on icon "button" at bounding box center [169, 6] width 4 height 5
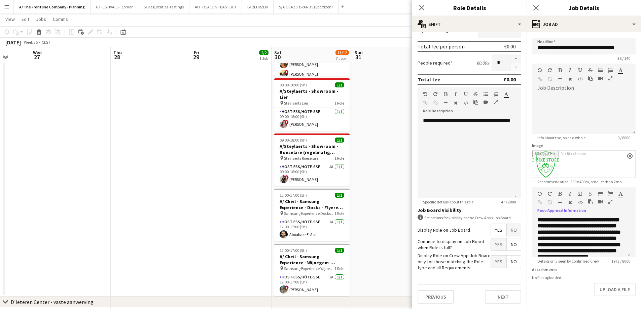
scroll to position [30, 0]
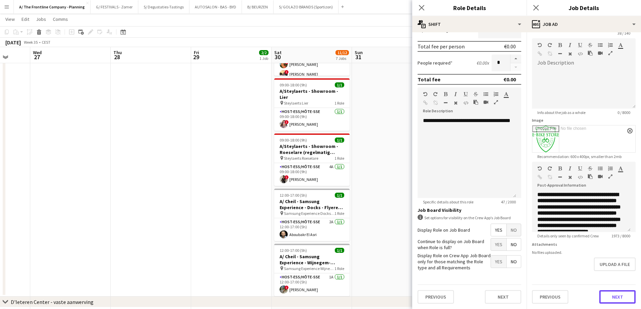
drag, startPoint x: 610, startPoint y: 297, endPoint x: 601, endPoint y: 225, distance: 72.8
click at [610, 297] on button "Next" at bounding box center [617, 296] width 36 height 13
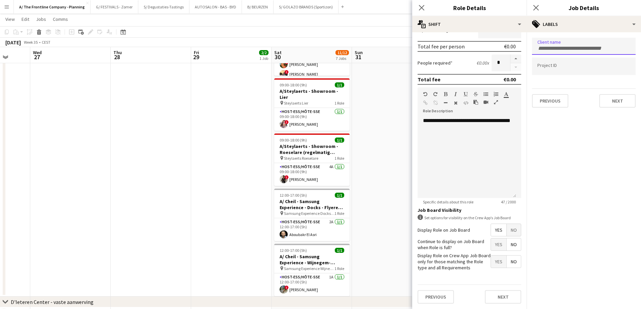
click at [564, 52] on div at bounding box center [584, 46] width 104 height 17
type input "******"
click at [553, 69] on div "E-Bike Asse" at bounding box center [584, 67] width 104 height 16
click at [558, 68] on input "Type to search project ID labels..." at bounding box center [583, 69] width 93 height 6
type input "*****"
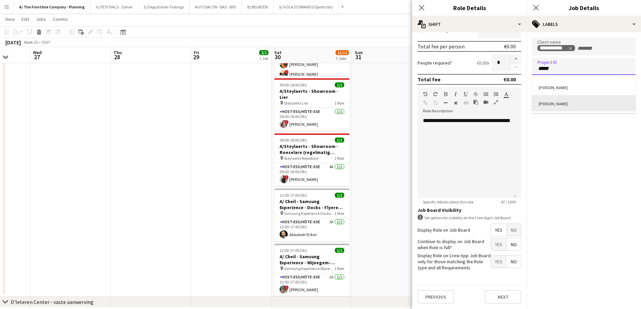
click at [559, 103] on div "[PERSON_NAME]" at bounding box center [584, 103] width 104 height 16
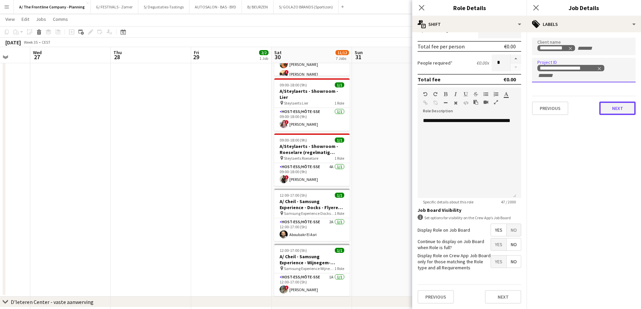
click at [614, 113] on button "Next" at bounding box center [617, 108] width 36 height 13
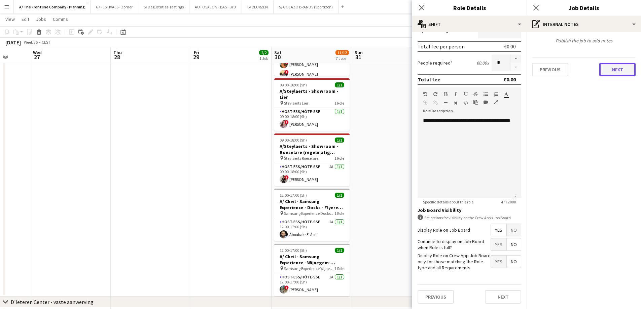
click at [620, 65] on button "Next" at bounding box center [617, 69] width 36 height 13
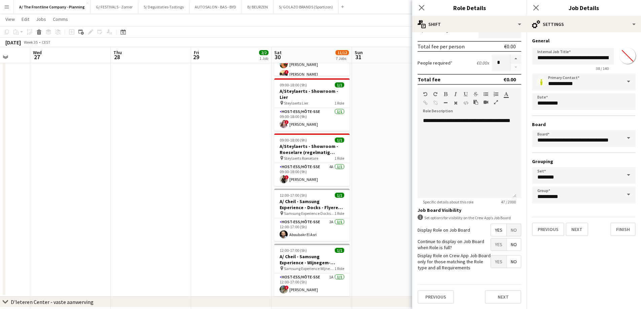
click at [627, 55] on input "*******" at bounding box center [627, 56] width 24 height 24
type input "*******"
click at [386, 186] on app-date-cell "10:00-18:30 (8h30m) 2/2 pin ZEB Ieper 1 Role Host-ess/Hôte-sse 8A [DATE] 10:00-…" at bounding box center [392, 51] width 80 height 491
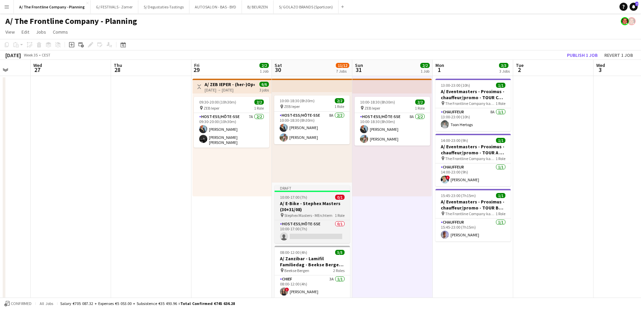
click at [310, 200] on div "10:00-17:00 (7h) 0/1" at bounding box center [312, 197] width 75 height 5
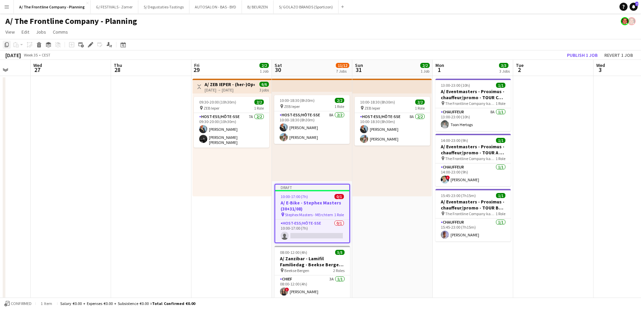
click at [4, 45] on div "Copy" at bounding box center [7, 45] width 8 height 8
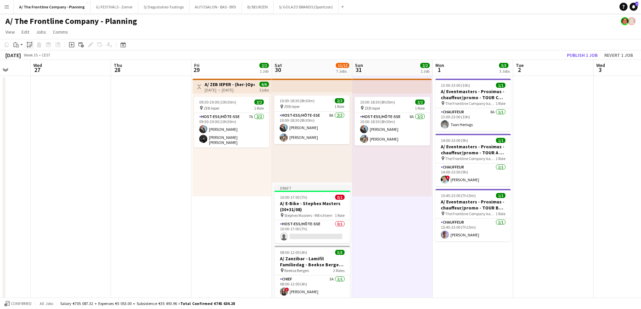
click at [30, 45] on icon "Paste linked Job" at bounding box center [29, 44] width 5 height 5
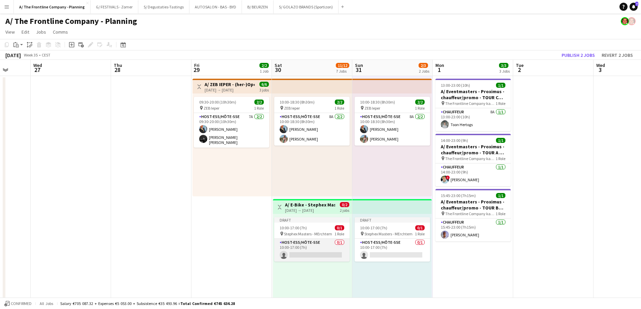
click at [319, 244] on app-card-role "Host-ess/Hôte-sse 0/1 10:00-17:00 (7h) single-neutral-actions" at bounding box center [311, 250] width 75 height 23
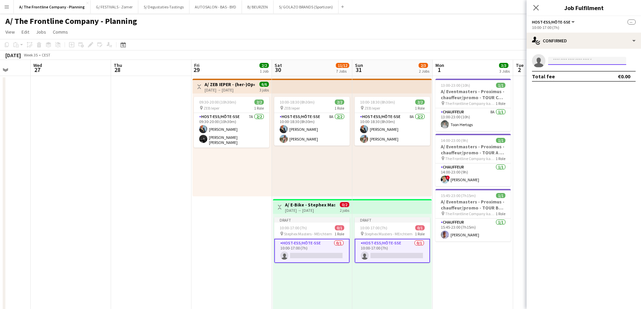
click at [561, 57] on input at bounding box center [587, 61] width 78 height 8
type input "******"
click at [566, 80] on span "[PHONE_NUMBER]" at bounding box center [586, 81] width 67 height 5
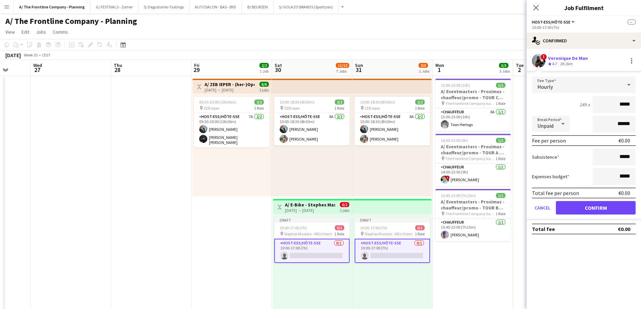
click at [570, 61] on div "Veronique De Man" at bounding box center [568, 58] width 40 height 6
click at [562, 60] on div "Veronique De Man" at bounding box center [568, 58] width 40 height 6
click at [607, 209] on button "Confirm" at bounding box center [596, 207] width 80 height 13
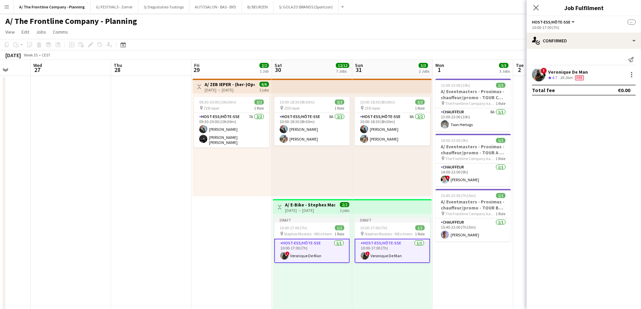
click at [566, 74] on div "Veronique De Man" at bounding box center [568, 72] width 40 height 6
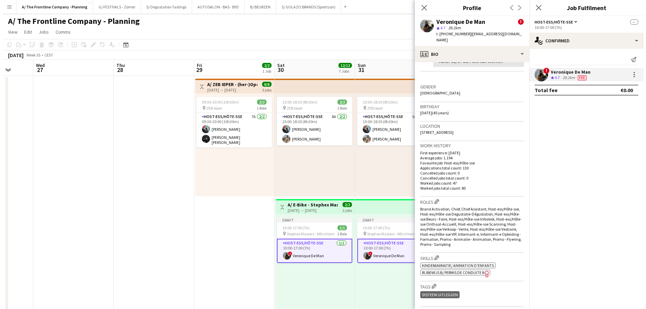
scroll to position [168, 0]
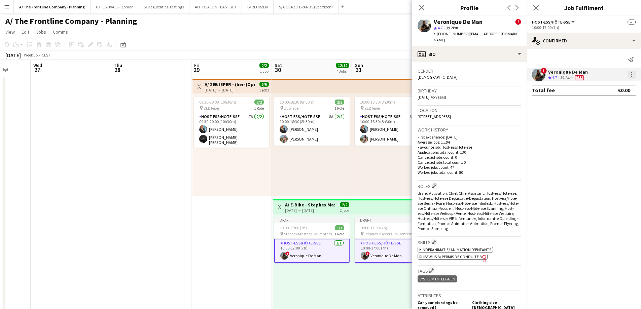
click at [634, 74] on div at bounding box center [631, 75] width 8 height 8
click at [616, 92] on button "Edit fee" at bounding box center [609, 87] width 52 height 16
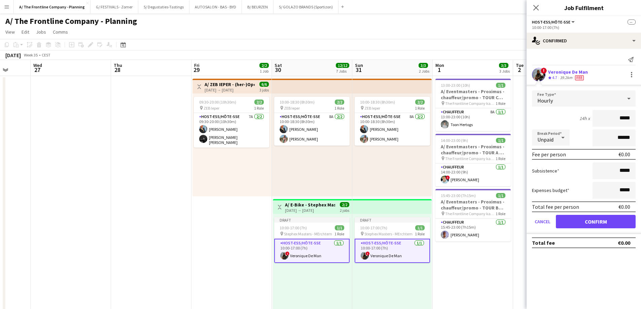
drag, startPoint x: 612, startPoint y: 116, endPoint x: 646, endPoint y: 118, distance: 34.0
type input "******"
type input "*******"
click button "Confirm" at bounding box center [596, 221] width 80 height 13
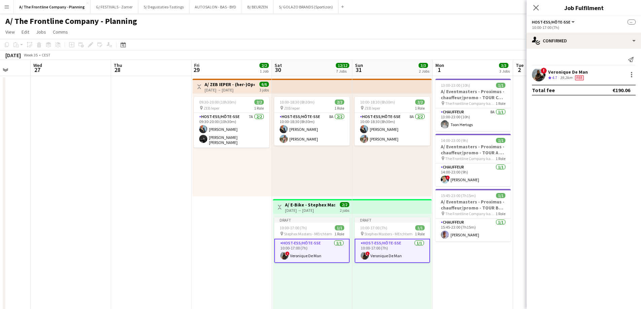
click at [382, 172] on div "10:00-18:30 (8h30m) 2/2 pin ZEB Ieper 1 Role Host-ess/Hôte-sse 8A [DATE] 10:00-…" at bounding box center [391, 145] width 79 height 103
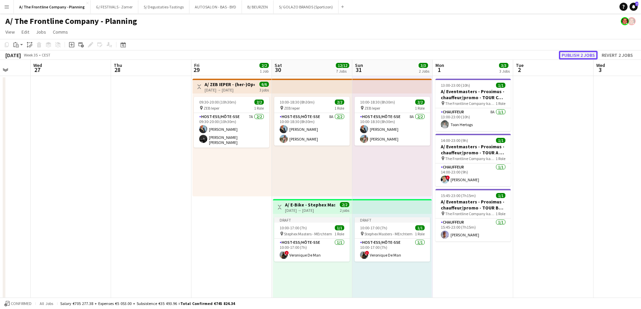
click at [574, 52] on button "Publish 2 jobs" at bounding box center [578, 55] width 39 height 9
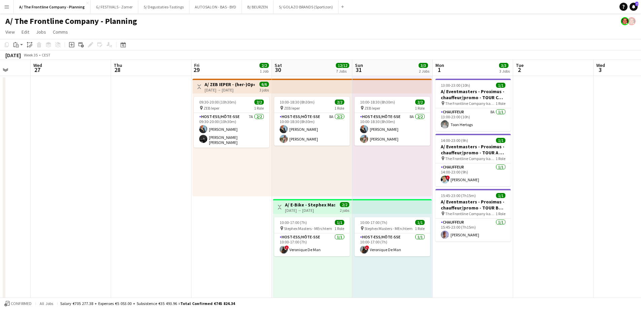
drag, startPoint x: 302, startPoint y: 203, endPoint x: 301, endPoint y: 199, distance: 4.8
click at [302, 203] on h3 "A/ E-Bike - Stephex Masters (30+31/08)" at bounding box center [310, 205] width 50 height 6
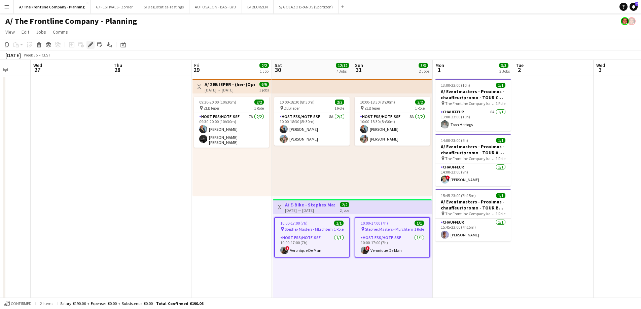
click at [89, 45] on icon at bounding box center [90, 45] width 4 height 4
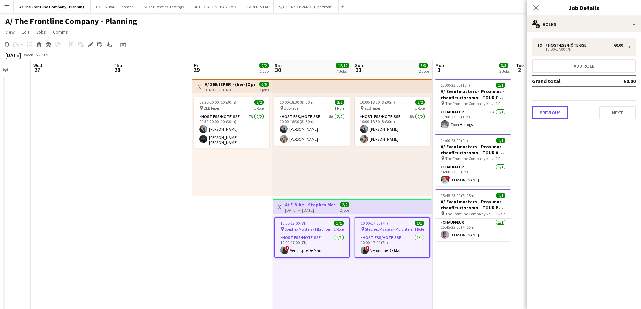
click at [559, 113] on button "Previous" at bounding box center [550, 112] width 36 height 13
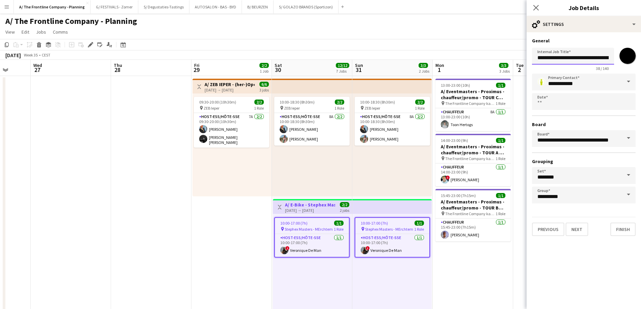
click at [557, 60] on input "**********" at bounding box center [573, 56] width 82 height 17
type input "**********"
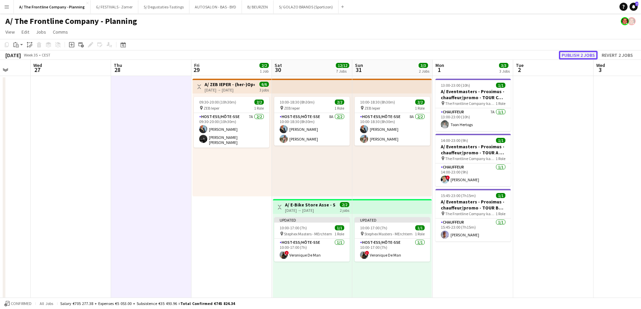
click at [570, 53] on button "Publish 2 jobs" at bounding box center [578, 55] width 39 height 9
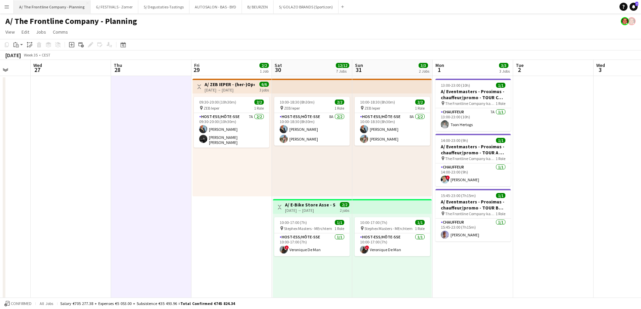
click at [53, 1] on button "A/ The Frontline Company - Planning Close" at bounding box center [52, 6] width 77 height 13
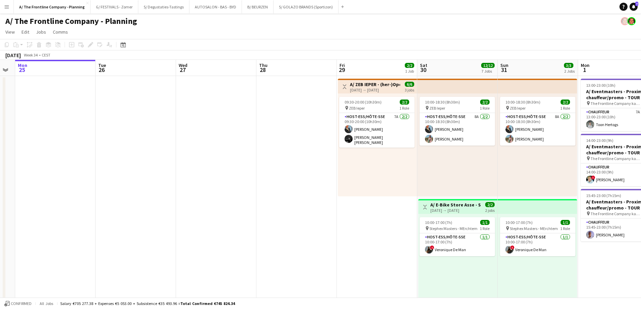
drag, startPoint x: 284, startPoint y: 105, endPoint x: -77, endPoint y: 97, distance: 361.1
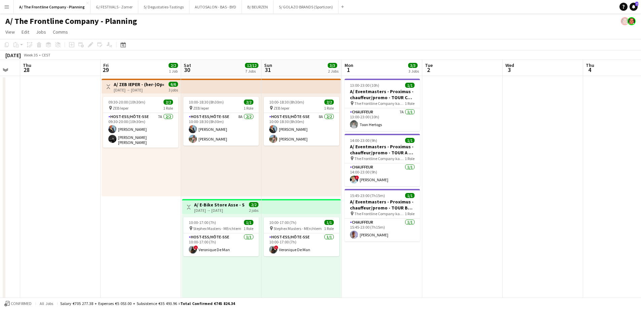
drag, startPoint x: 471, startPoint y: 106, endPoint x: 31, endPoint y: 103, distance: 440.4
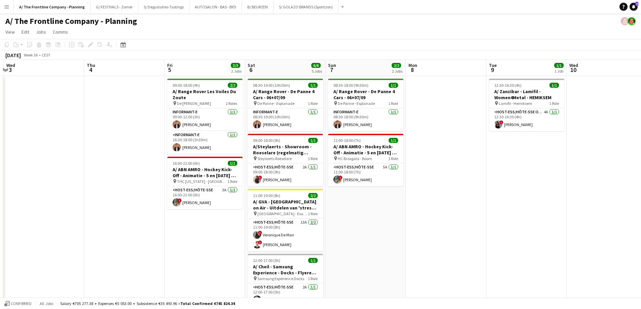
drag, startPoint x: 483, startPoint y: 120, endPoint x: 71, endPoint y: 114, distance: 412.5
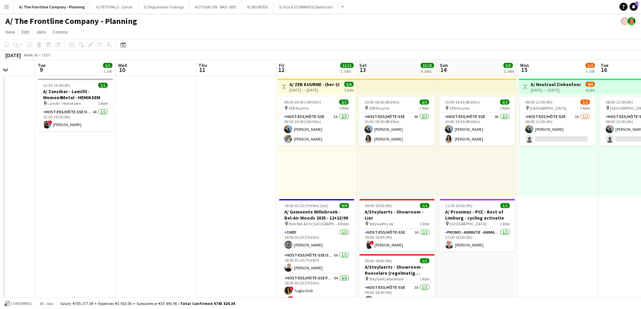
drag, startPoint x: 522, startPoint y: 127, endPoint x: 46, endPoint y: 112, distance: 476.3
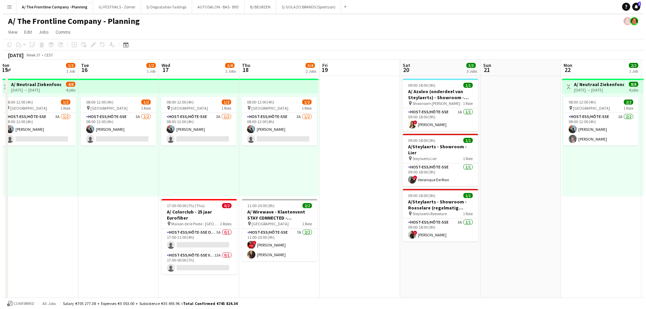
scroll to position [0, 202]
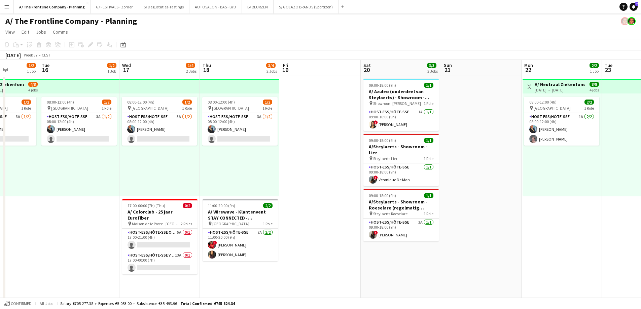
drag, startPoint x: 460, startPoint y: 132, endPoint x: 333, endPoint y: 129, distance: 126.9
click at [252, 9] on button "B/ BEURZEN Close" at bounding box center [258, 6] width 32 height 13
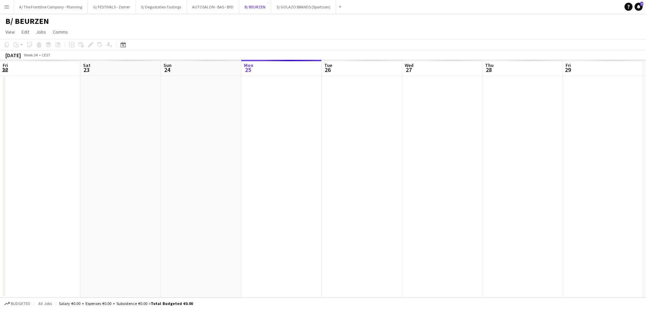
scroll to position [0, 161]
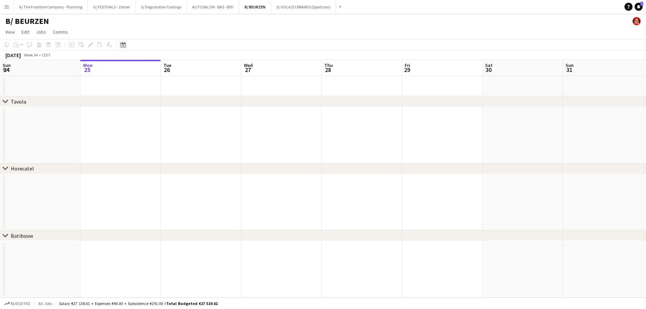
click at [123, 49] on div "Date picker" at bounding box center [123, 45] width 8 height 8
click at [182, 68] on span "Next month" at bounding box center [177, 67] width 13 height 13
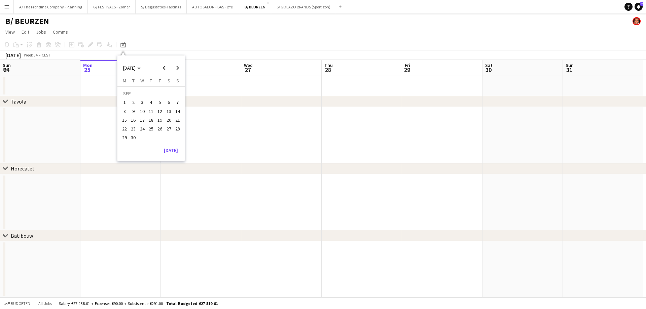
click at [150, 111] on span "11" at bounding box center [151, 111] width 8 height 8
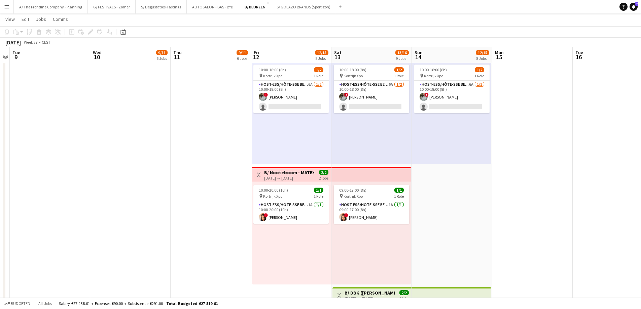
scroll to position [774, 0]
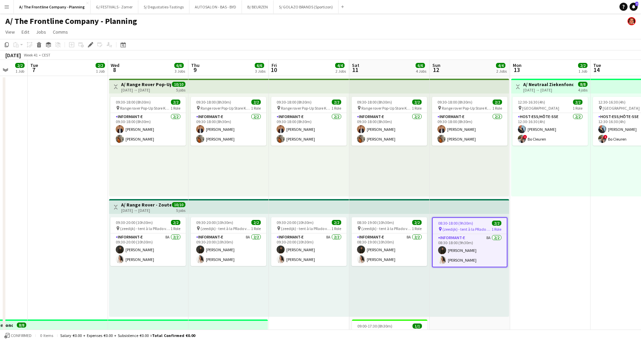
drag, startPoint x: 367, startPoint y: 260, endPoint x: 541, endPoint y: 256, distance: 174.7
click at [541, 256] on app-calendar-viewport "Sun 5 1/1 1 Job Mon 6 2/2 1 Job Tue 7 2/2 1 Job Wed 8 6/6 3 Jobs Thu 9 6/6 3 Jo…" at bounding box center [320, 328] width 641 height 537
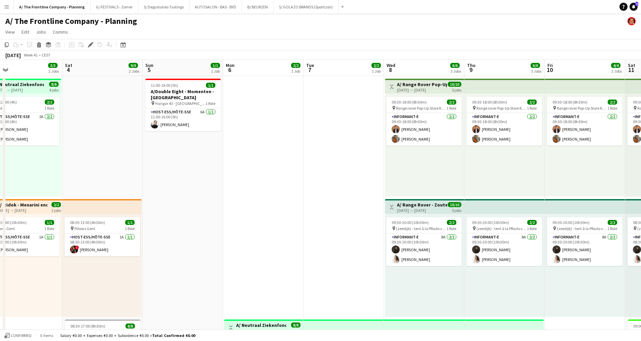
drag, startPoint x: 160, startPoint y: 278, endPoint x: 422, endPoint y: 270, distance: 261.5
click at [422, 270] on app-calendar-viewport "Wed 1 Thu 2 2/2 1 Job Fri 3 3/3 2 Jobs Sat 4 9/9 2 Jobs Sun 5 1/1 1 Job Mon 6 2…" at bounding box center [320, 328] width 641 height 537
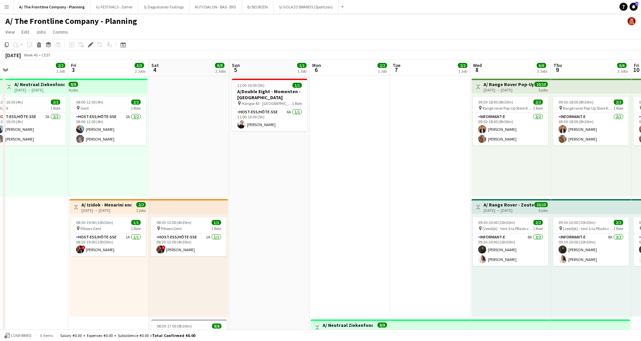
drag, startPoint x: 212, startPoint y: 224, endPoint x: 303, endPoint y: 225, distance: 90.5
click at [303, 225] on app-calendar-viewport "Tue 30 2/2 1 Job Wed 1 Thu 2 2/2 1 Job Fri 3 3/3 2 Jobs Sat 4 9/9 2 Jobs Sun 5 …" at bounding box center [320, 328] width 641 height 537
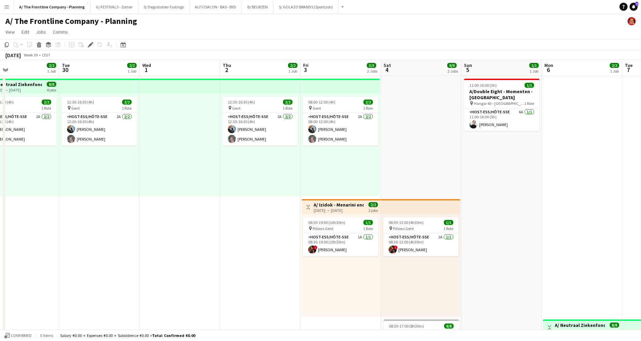
scroll to position [0, 143]
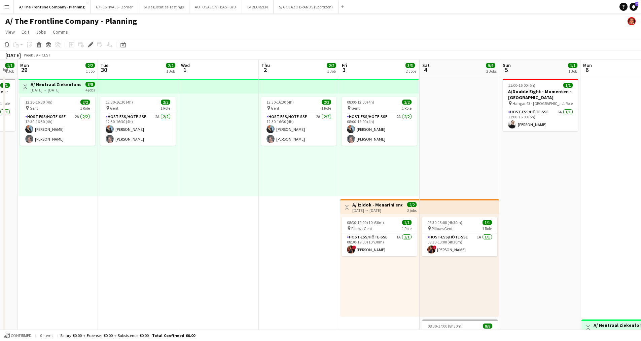
drag, startPoint x: 328, startPoint y: 252, endPoint x: 555, endPoint y: 251, distance: 227.1
click at [555, 251] on app-calendar-viewport "Sat 27 3/3 3 Jobs Sun 28 1/1 1 Job Mon 29 2/2 1 Job Tue 30 2/2 1 Job Wed 1 Thu …" at bounding box center [320, 328] width 641 height 537
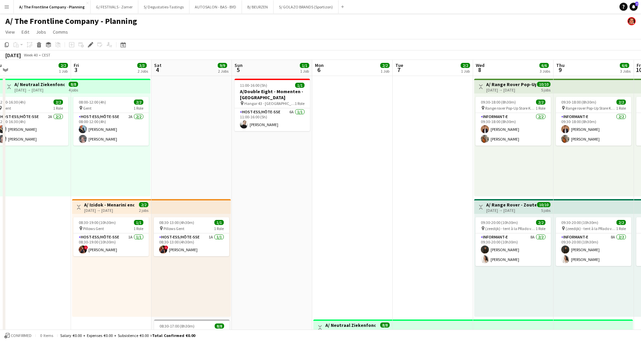
scroll to position [0, 244]
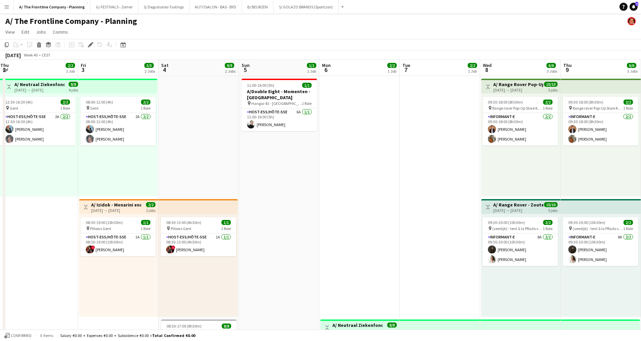
drag, startPoint x: 600, startPoint y: 249, endPoint x: 339, endPoint y: 221, distance: 262.6
click at [339, 221] on app-calendar-viewport "Mon 29 2/2 1 Job Tue 30 2/2 1 Job Wed 1 Thu 2 2/2 1 Job Fri 3 3/3 2 Jobs Sat 4 …" at bounding box center [320, 328] width 641 height 537
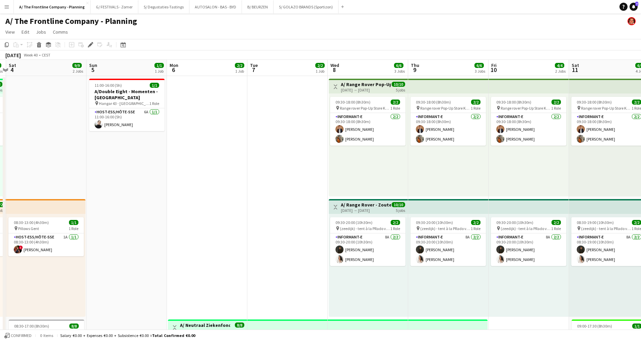
drag, startPoint x: 369, startPoint y: 190, endPoint x: 232, endPoint y: 177, distance: 137.6
click at [234, 177] on app-calendar-viewport "Wed 1 Thu 2 2/2 1 Job Fri 3 3/3 2 Jobs Sat 4 9/9 2 Jobs Sun 5 1/1 1 Job Mon 6 2…" at bounding box center [320, 328] width 641 height 537
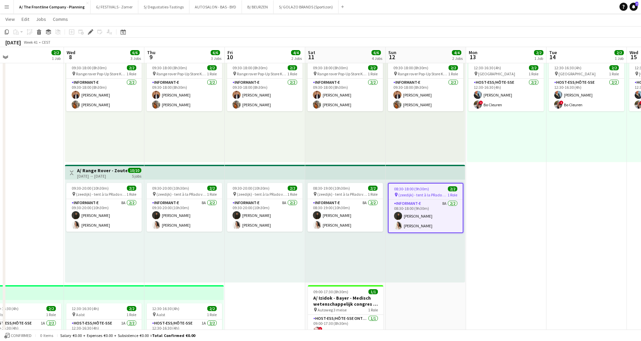
scroll to position [0, 264]
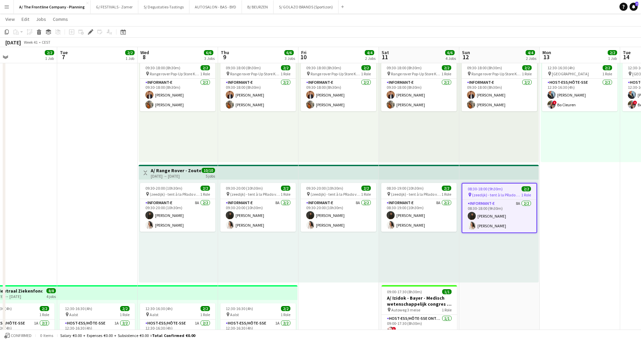
drag, startPoint x: 362, startPoint y: 251, endPoint x: 185, endPoint y: 226, distance: 179.4
click at [185, 226] on app-calendar-viewport "Fri 3 3/3 2 Jobs Sat 4 9/9 2 Jobs Sun 5 1/1 1 Job Mon 6 2/2 1 Job Tue 7 2/2 1 J…" at bounding box center [320, 278] width 641 height 570
click at [166, 254] on div "09:30-20:00 (10h30m) 2/2 pin (zeedijk) - tent à la PRado vorig jaar 1 Role Info…" at bounding box center [178, 231] width 79 height 103
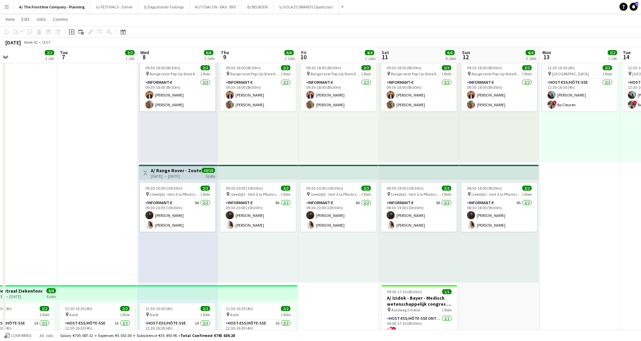
click at [582, 151] on div "12:30-16:30 (4h) 2/2 pin Leuven 1 Role Host-ess/Hôte-sse 2/2 12:30-16:30 (4h) E…" at bounding box center [580, 110] width 79 height 103
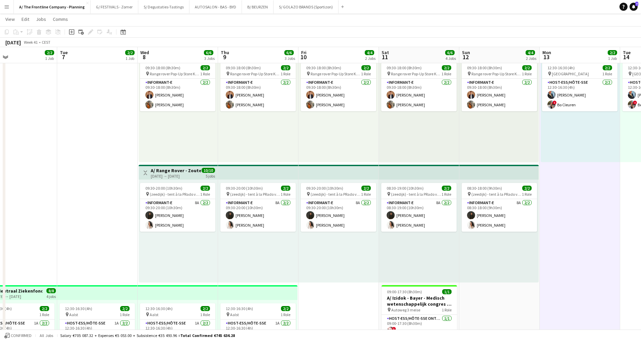
click at [577, 192] on app-date-cell "Toggle View A/ Neutraal Ziekenfonds Vlaanderen (NZVL) - Leuven - 13-16/10 13-10…" at bounding box center [580, 271] width 80 height 459
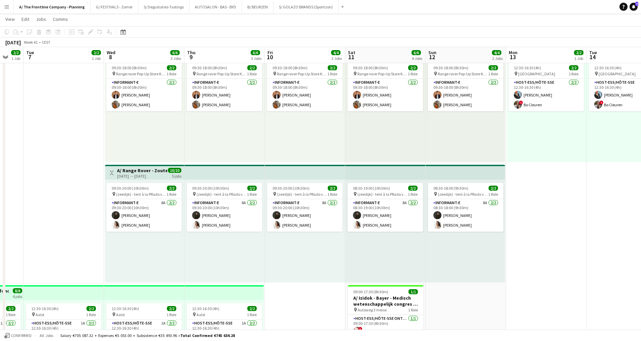
scroll to position [0, 298]
drag, startPoint x: 109, startPoint y: 170, endPoint x: 75, endPoint y: 165, distance: 34.4
click at [75, 165] on app-calendar-viewport "Fri 3 3/3 2 Jobs Sat 4 9/9 2 Jobs Sun 5 1/1 1 Job Mon 6 2/2 1 Job Tue 7 2/2 1 J…" at bounding box center [320, 278] width 641 height 570
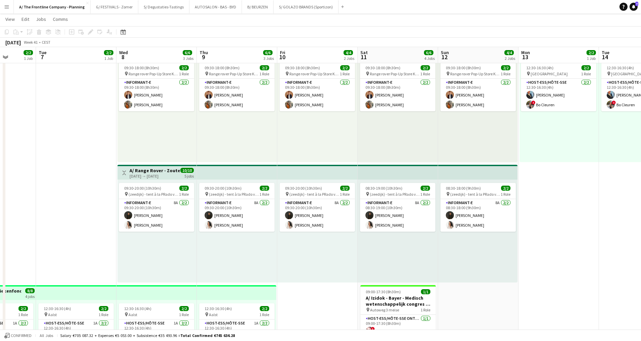
scroll to position [0, 282]
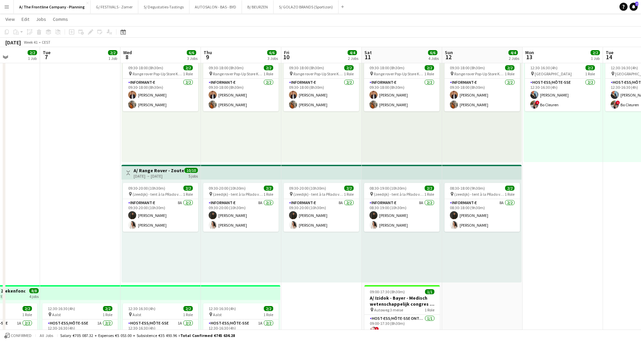
drag, startPoint x: 543, startPoint y: 227, endPoint x: 560, endPoint y: 225, distance: 16.9
click at [560, 225] on app-calendar-viewport "Fri 3 3/3 2 Jobs Sat 4 9/9 2 Jobs Sun 5 1/1 1 Job Mon 6 2/2 1 Job Tue 7 2/2 1 J…" at bounding box center [320, 278] width 641 height 570
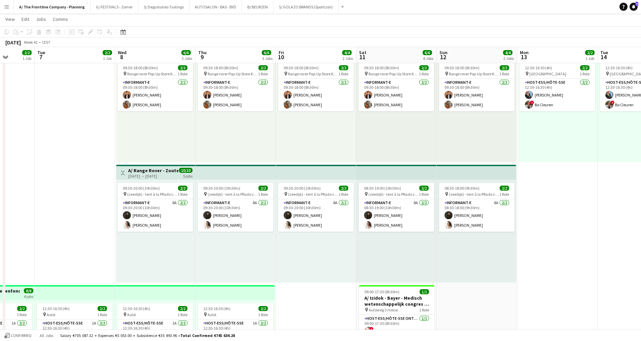
scroll to position [0, 289]
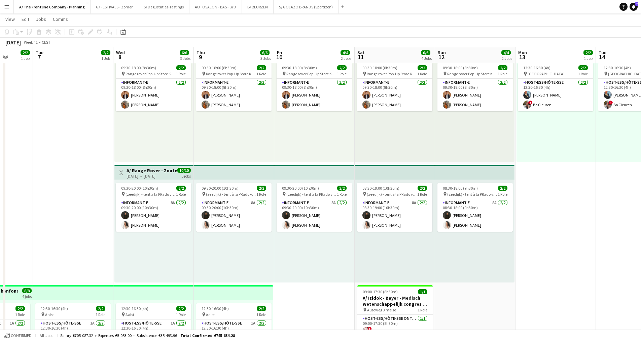
drag, startPoint x: 63, startPoint y: 174, endPoint x: 56, endPoint y: 173, distance: 7.1
click at [56, 173] on app-calendar-viewport "Fri 3 3/3 2 Jobs Sat 4 9/9 2 Jobs Sun 5 1/1 1 Job Mon 6 2/2 1 Job Tue 7 2/2 1 J…" at bounding box center [320, 278] width 641 height 570
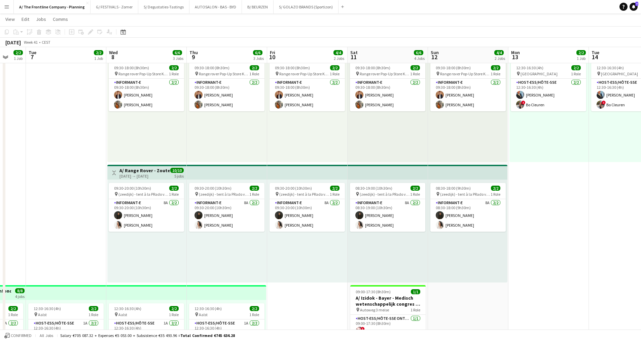
scroll to position [0, 299]
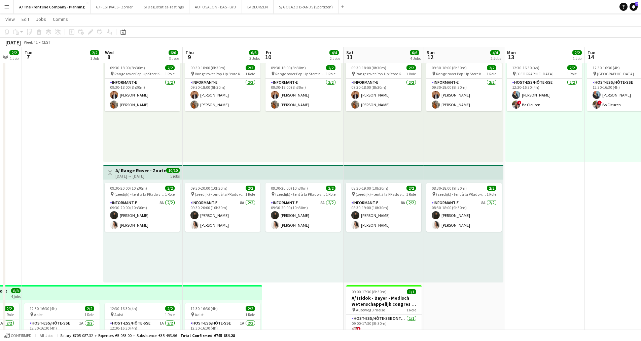
drag, startPoint x: 55, startPoint y: 173, endPoint x: 44, endPoint y: 177, distance: 10.9
click at [44, 179] on app-calendar-viewport "Fri 3 3/3 2 Jobs Sat 4 9/9 2 Jobs Sun 5 1/1 1 Job Mon 6 2/2 1 Job Tue 7 2/2 1 J…" at bounding box center [320, 278] width 641 height 570
click at [557, 217] on app-date-cell "Toggle View A/ Neutraal Ziekenfonds Vlaanderen (NZVL) - Leuven - 13-16/10 13-10…" at bounding box center [545, 271] width 80 height 459
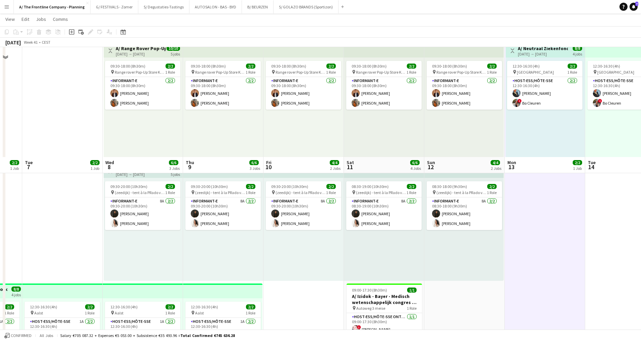
scroll to position [0, 0]
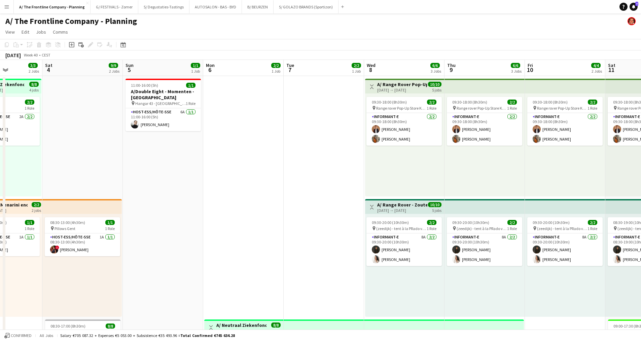
drag, startPoint x: 345, startPoint y: 206, endPoint x: 512, endPoint y: 216, distance: 167.5
click at [512, 216] on app-calendar-viewport "Wed 1 Thu 2 2/2 1 Job Fri 3 3/3 2 Jobs Sat 4 9/9 2 Jobs Sun 5 1/1 1 Job Mon 6 2…" at bounding box center [320, 328] width 641 height 537
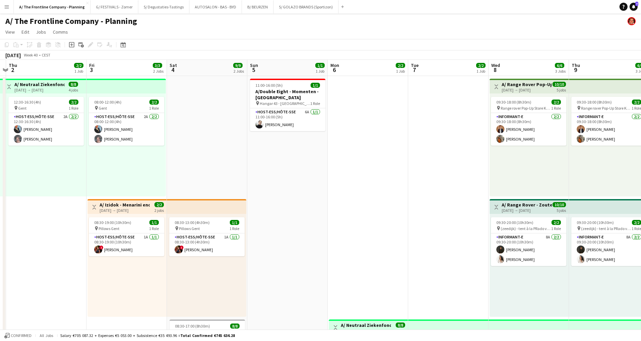
scroll to position [0, 193]
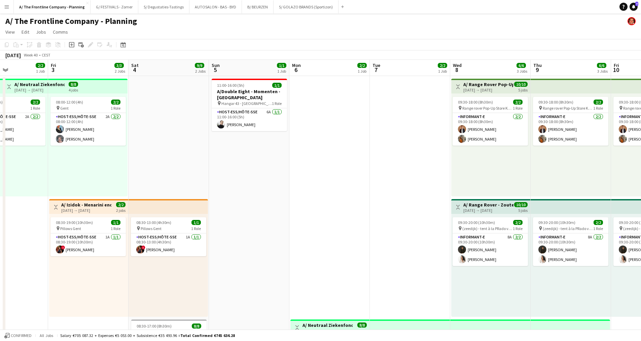
drag, startPoint x: 425, startPoint y: 203, endPoint x: 467, endPoint y: 213, distance: 43.3
click at [467, 213] on app-calendar-viewport "Tue 30 2/2 1 Job Wed 1 Thu 2 2/2 1 Job Fri 3 3/3 2 Jobs Sat 4 9/9 2 Jobs Sun 5 …" at bounding box center [320, 328] width 641 height 537
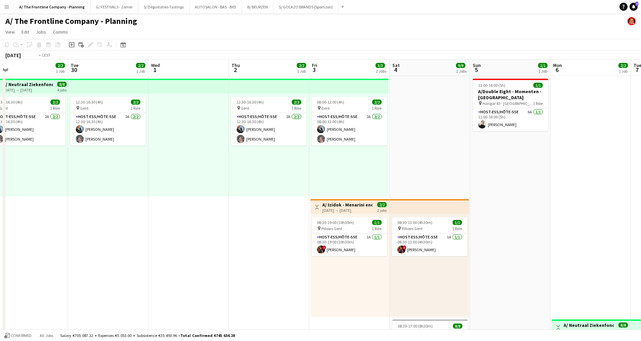
drag, startPoint x: 125, startPoint y: 237, endPoint x: 445, endPoint y: 279, distance: 323.4
click at [445, 279] on app-calendar-viewport "Sat 27 3/3 3 Jobs Sun 28 1/1 1 Job Mon 29 2/2 1 Job Tue 30 2/2 1 Job Wed 1 Thu …" at bounding box center [320, 328] width 641 height 537
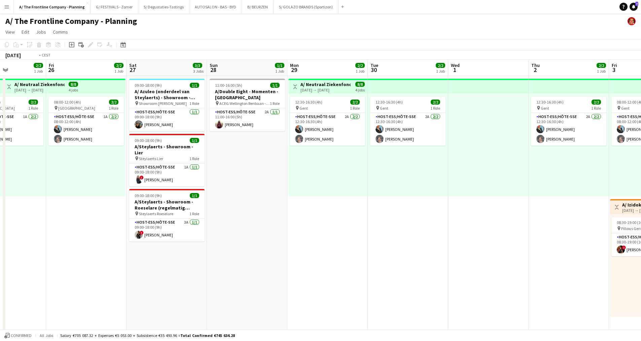
drag, startPoint x: 188, startPoint y: 213, endPoint x: 507, endPoint y: 192, distance: 319.3
click at [507, 192] on app-calendar-viewport "Tue 23 Wed 24 2/2 1 Job Thu 25 2/2 1 Job Fri 26 2/2 1 Job Sat 27 3/3 3 Jobs Sun…" at bounding box center [320, 328] width 641 height 537
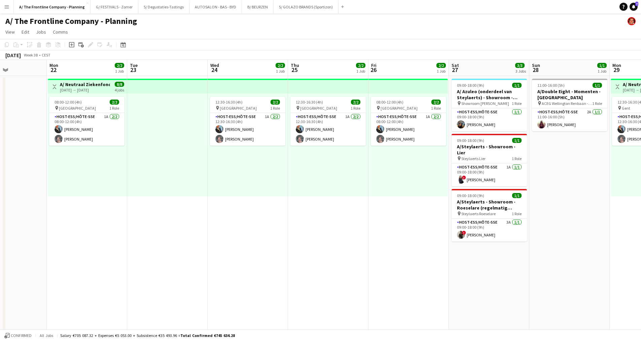
drag, startPoint x: 219, startPoint y: 219, endPoint x: 315, endPoint y: 220, distance: 96.2
click at [322, 220] on app-calendar-viewport "Fri 19 Sat 20 3/3 3 Jobs Sun 21 Mon 22 2/2 1 Job Tue 23 Wed 24 2/2 1 Job Thu 25…" at bounding box center [320, 328] width 641 height 537
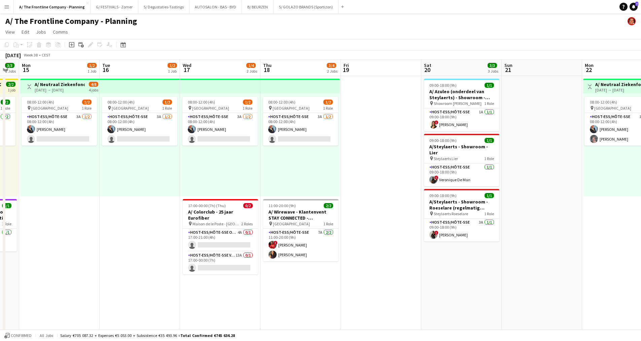
drag, startPoint x: 170, startPoint y: 224, endPoint x: 531, endPoint y: 184, distance: 362.9
click at [531, 184] on app-calendar-viewport "Sat 13 Sun 14 3/3 2 Jobs Mon 15 1/2 1 Job Tue 16 1/2 1 Job Wed 17 1/4 2 Jobs Th…" at bounding box center [320, 328] width 641 height 537
